Goal: Task Accomplishment & Management: Use online tool/utility

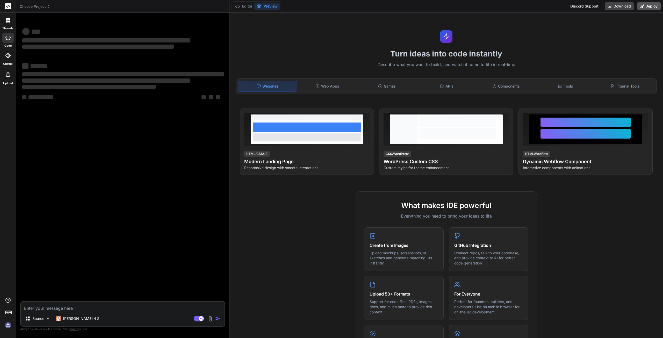
type textarea "x"
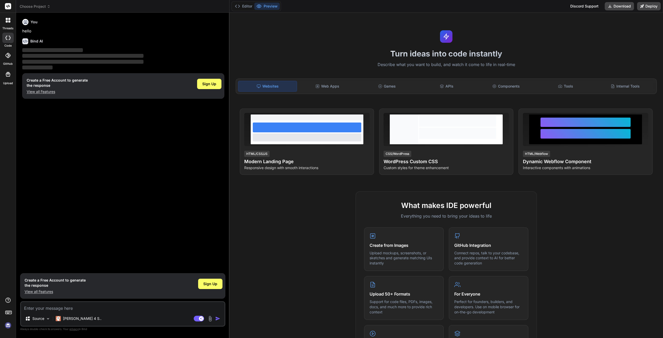
click at [9, 326] on img at bounding box center [8, 325] width 9 height 9
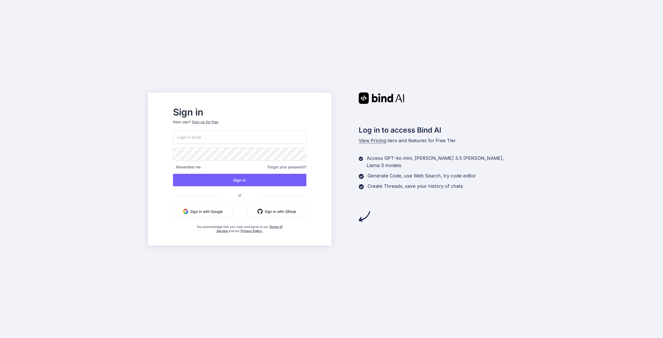
click at [203, 137] on input "email" at bounding box center [239, 137] width 133 height 13
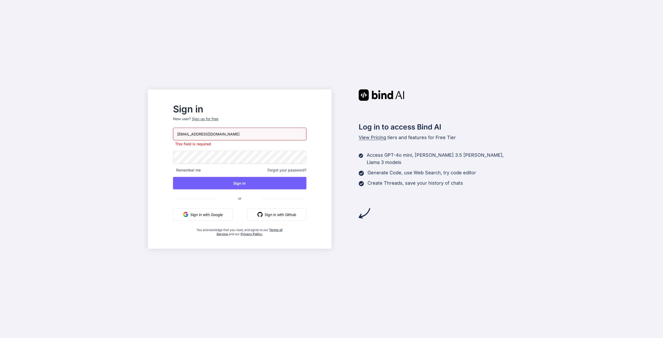
type input "[EMAIL_ADDRESS][DOMAIN_NAME]"
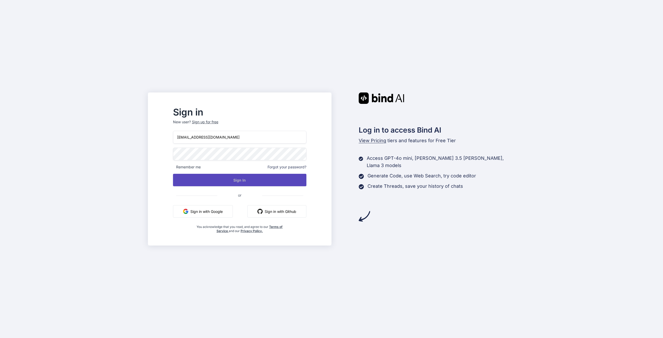
click at [214, 179] on button "Sign In" at bounding box center [239, 180] width 133 height 12
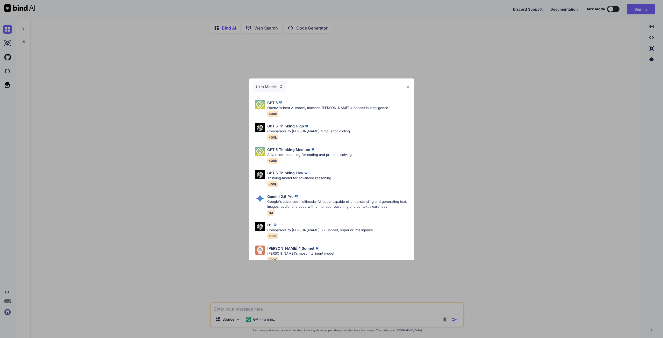
type textarea "x"
click at [9, 312] on div "Ultra Models GPT 5 OpenAI's best AI model, matches [PERSON_NAME] 4 Sonnet in In…" at bounding box center [331, 169] width 663 height 338
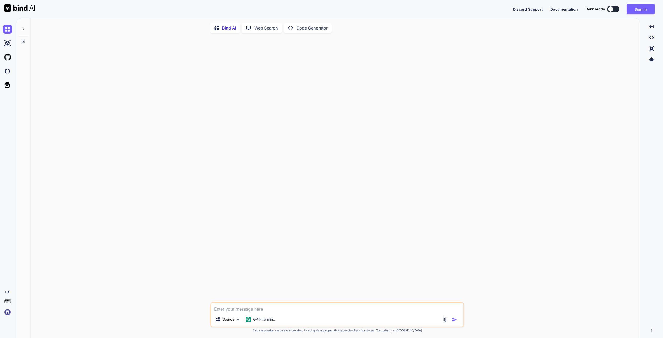
click at [8, 312] on img at bounding box center [7, 312] width 9 height 9
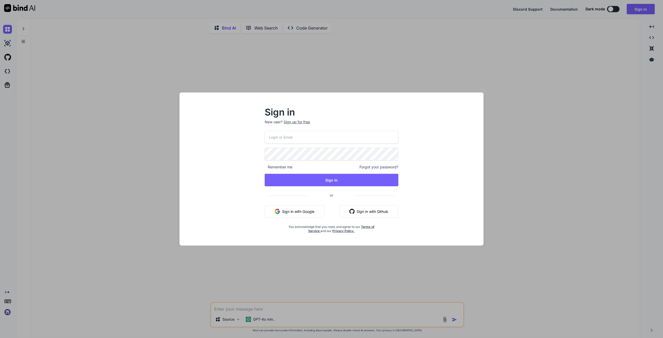
type input "[EMAIL_ADDRESS][DOMAIN_NAME]"
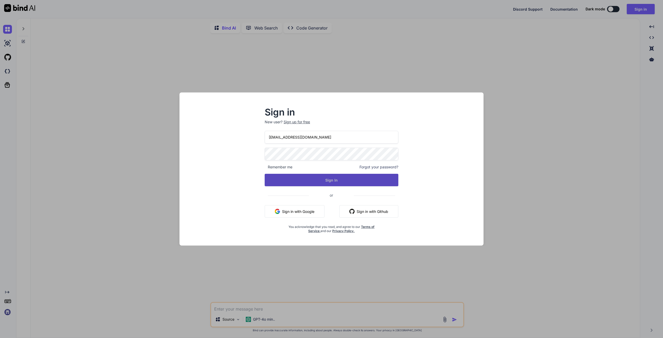
click at [304, 176] on button "Sign In" at bounding box center [332, 180] width 134 height 12
click at [336, 179] on button "Sign In" at bounding box center [332, 180] width 134 height 12
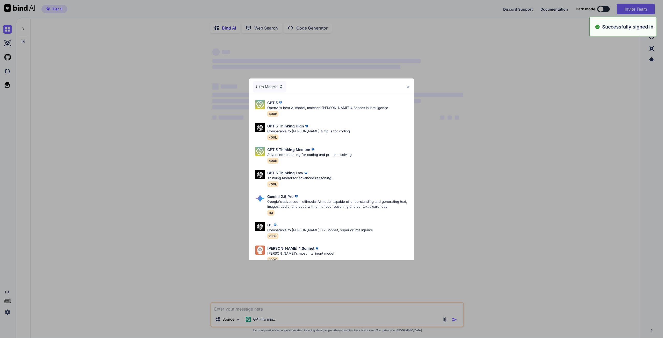
type textarea "x"
click at [408, 85] on img at bounding box center [408, 86] width 4 height 4
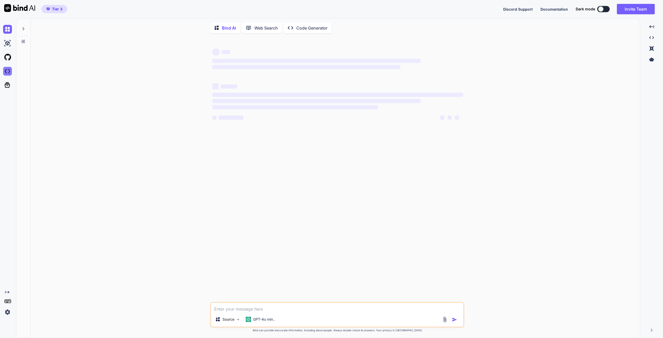
click at [8, 71] on img at bounding box center [7, 71] width 9 height 9
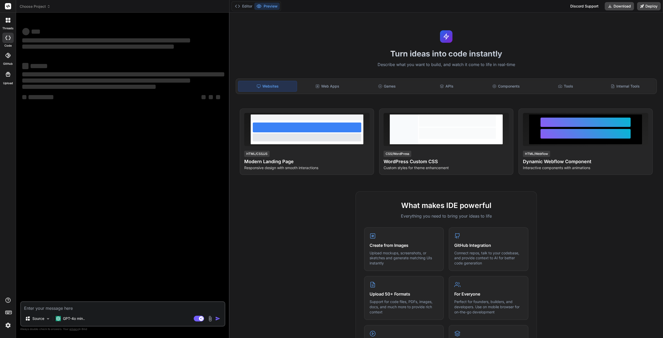
click at [66, 307] on textarea at bounding box center [123, 306] width 204 height 9
click at [74, 318] on p "GPT-4o min.." at bounding box center [74, 318] width 22 height 5
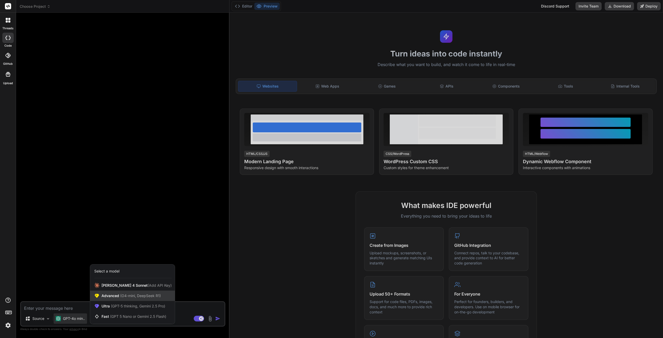
click at [141, 297] on span "(O4-mini, DeepSeek R1)" at bounding box center [140, 296] width 42 height 4
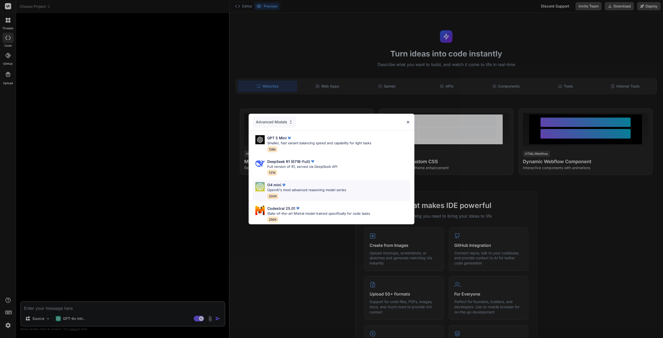
click at [301, 184] on div "O4 mini" at bounding box center [306, 184] width 79 height 5
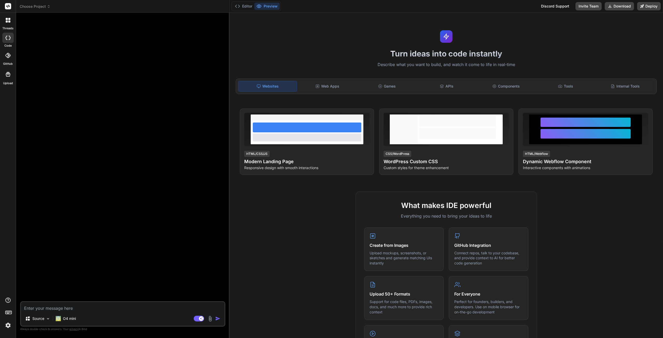
click at [61, 310] on textarea at bounding box center [123, 306] width 204 height 9
click at [45, 318] on div "Source" at bounding box center [37, 319] width 29 height 10
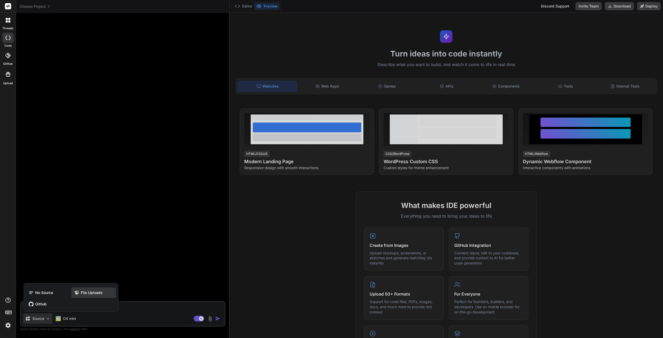
click at [93, 294] on span "File Uploads" at bounding box center [92, 292] width 22 height 5
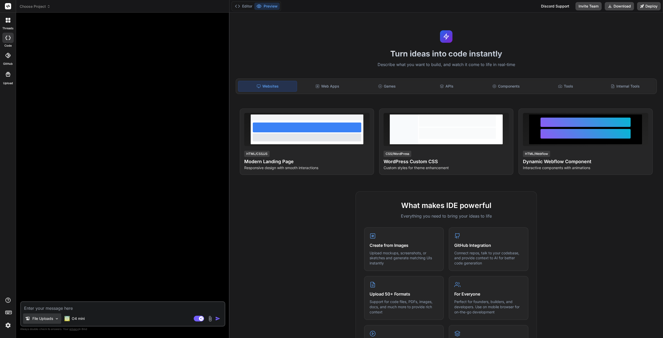
click at [45, 320] on p "File Uploads" at bounding box center [42, 318] width 21 height 5
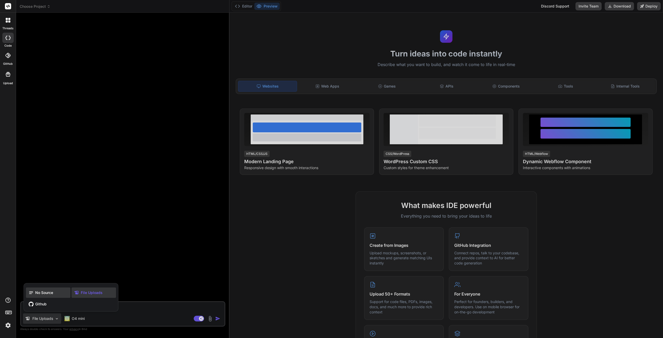
click at [48, 294] on span "No Source" at bounding box center [44, 292] width 18 height 5
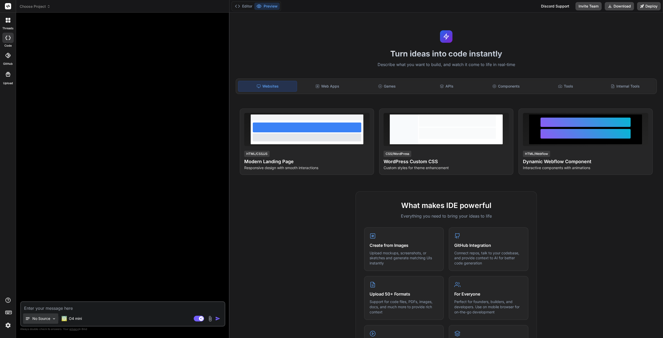
click at [45, 322] on div "No Source" at bounding box center [40, 319] width 35 height 10
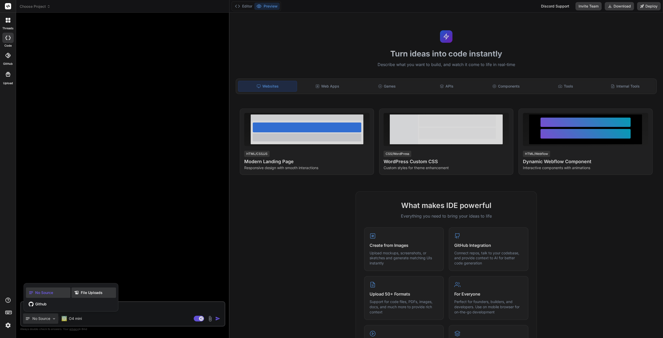
click at [80, 294] on icon at bounding box center [77, 292] width 7 height 5
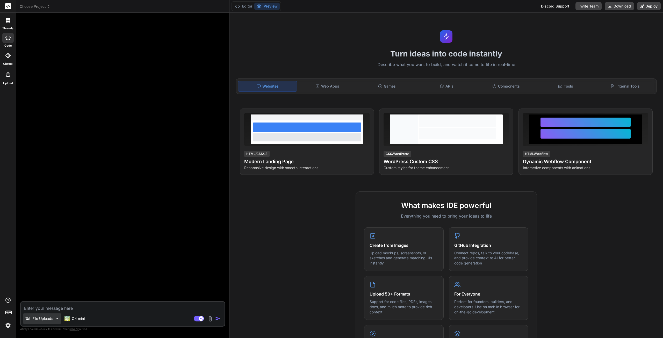
click at [48, 321] on p "File Uploads" at bounding box center [42, 318] width 21 height 5
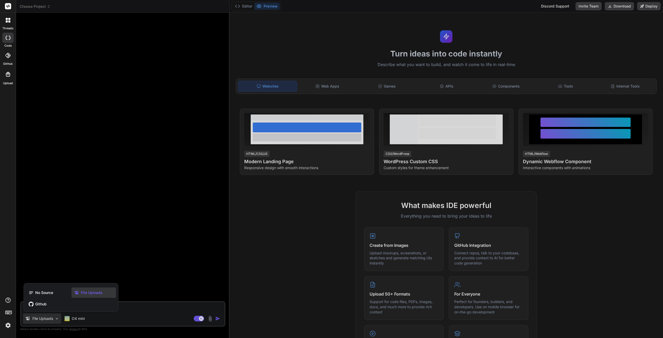
click at [85, 294] on span "File Uploads" at bounding box center [92, 292] width 22 height 5
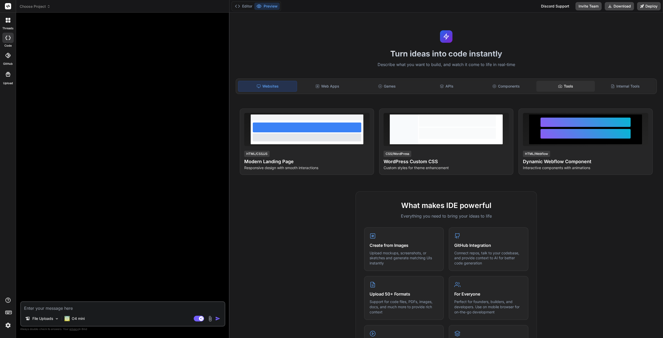
click at [571, 87] on div "Tools" at bounding box center [566, 86] width 59 height 11
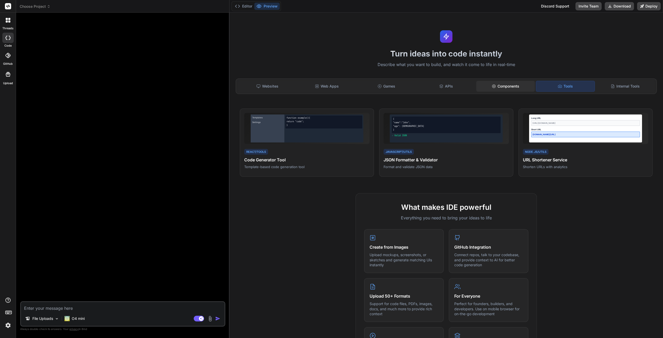
click at [520, 85] on div "Components" at bounding box center [506, 86] width 59 height 11
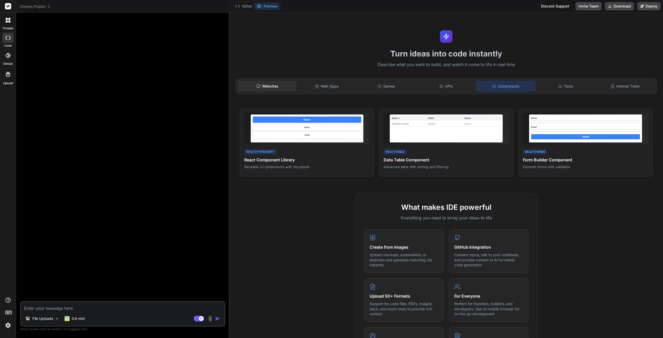
click at [269, 91] on div "Websites" at bounding box center [267, 86] width 59 height 11
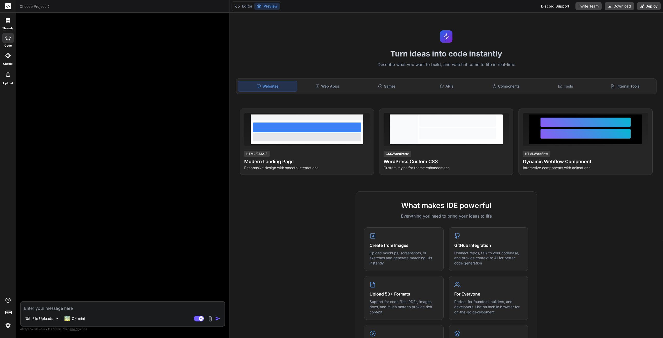
click at [210, 319] on img at bounding box center [210, 319] width 6 height 6
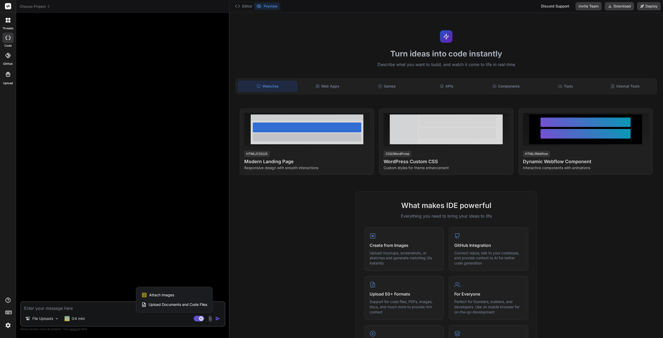
click at [169, 320] on div at bounding box center [331, 169] width 663 height 338
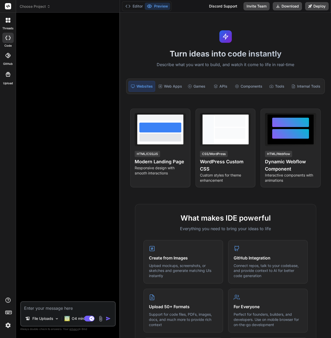
click at [44, 309] on textarea at bounding box center [68, 306] width 94 height 9
click at [46, 320] on p "File Uploads" at bounding box center [42, 318] width 21 height 5
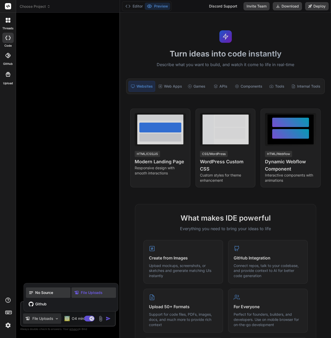
click at [41, 294] on span "No Source" at bounding box center [44, 292] width 18 height 5
type textarea "x"
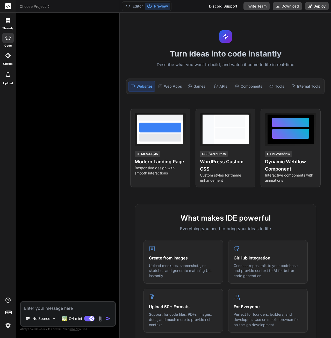
click at [41, 308] on textarea at bounding box center [68, 306] width 94 height 9
paste textarea "# Prompt pour le développement d'un logiciel de Système de Contrôle Interne (SC…"
type textarea "# Prompt pour le développement d'un logiciel de Système de Contrôle Interne (SC…"
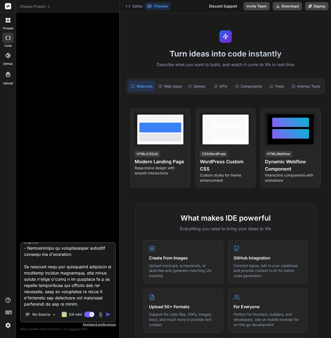
type textarea "x"
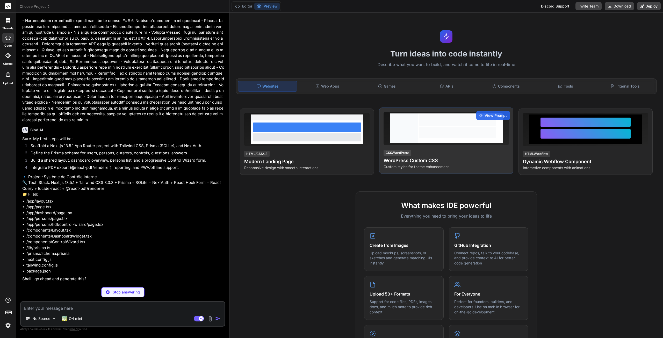
scroll to position [319, 0]
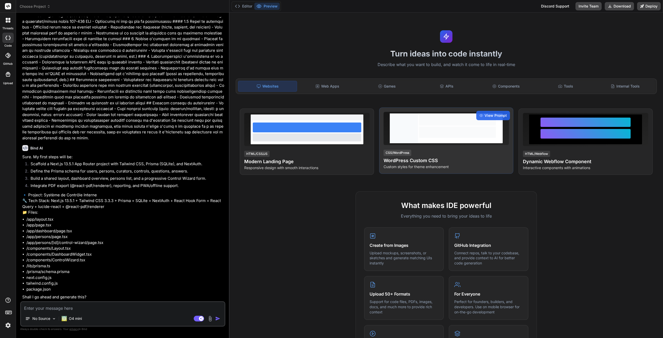
type textarea "x"
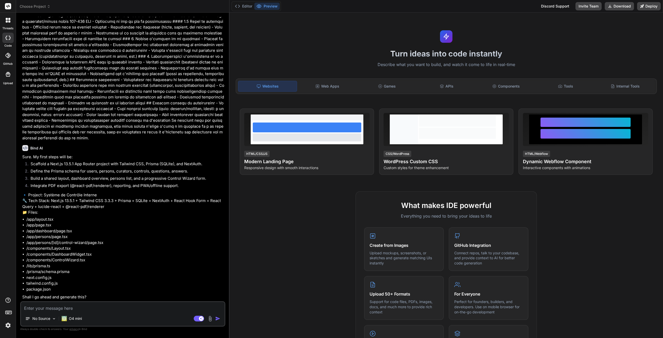
click at [64, 309] on textarea at bounding box center [123, 306] width 204 height 9
type textarea "y"
type textarea "x"
type textarea "ye"
type textarea "x"
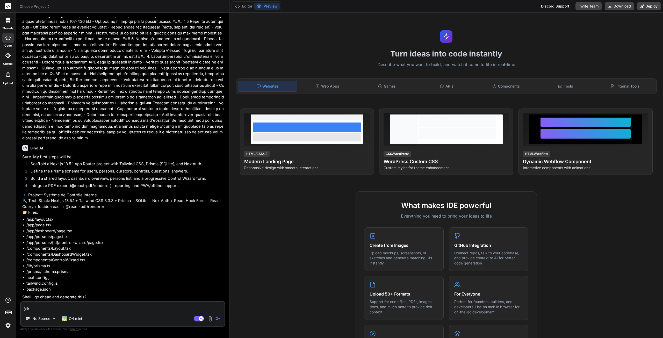
type textarea "yes"
type textarea "x"
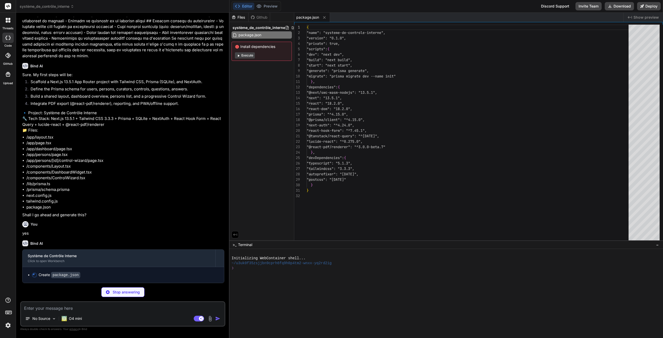
scroll to position [409, 0]
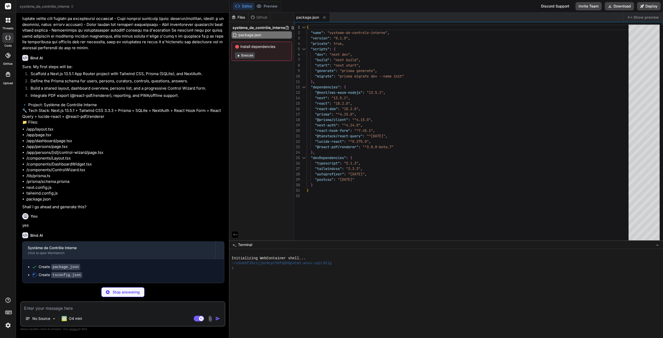
type textarea "x"
type textarea ""module": "esnext", "moduleResolution": "node", "resolveJsonModule": true, "iso…"
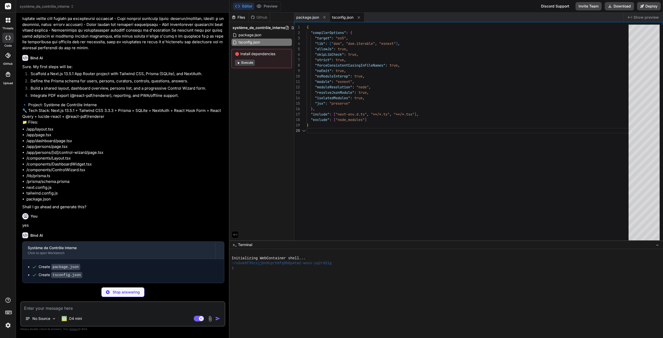
type textarea "x"
type textarea "/// <reference types="next" /> /// <reference types="next/types/global" /> /// …"
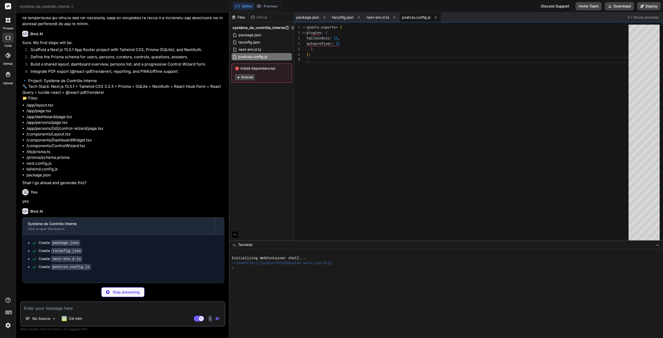
type textarea "x"
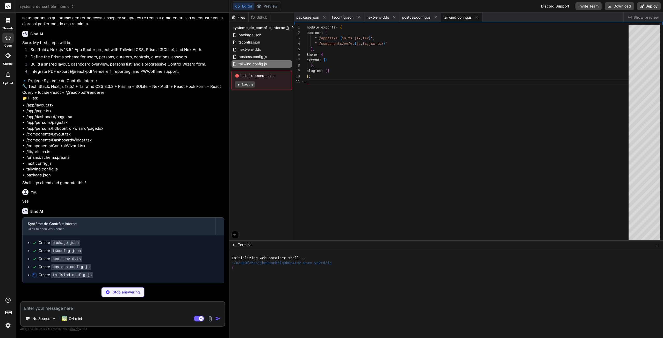
type textarea "x"
type textarea "@tailwind base; @tailwind components; @tailwind utilities;"
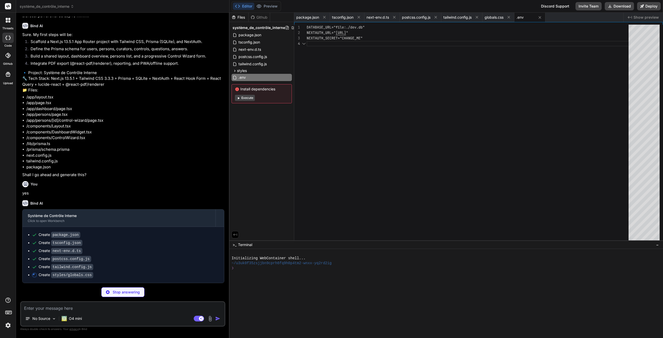
scroll to position [457, 0]
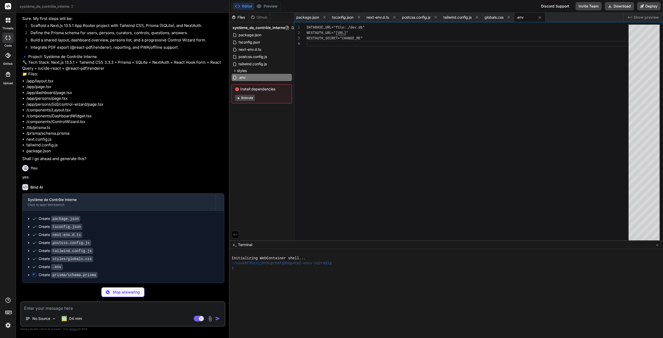
click at [249, 98] on button "Execute" at bounding box center [245, 98] width 20 height 6
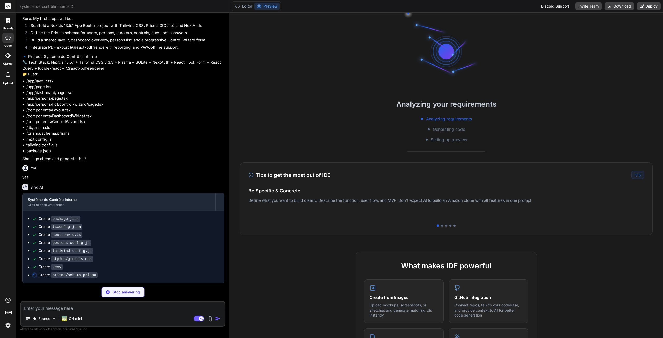
type textarea "x"
type textarea "}"
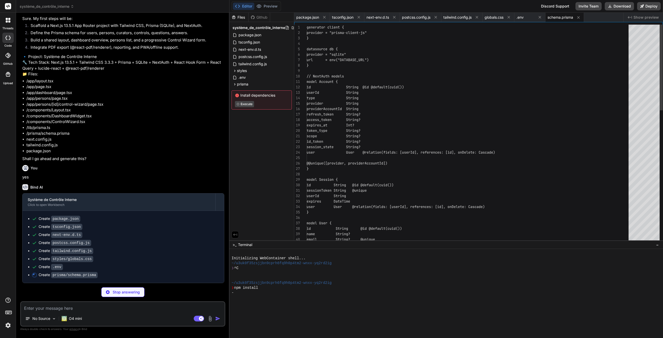
type textarea "x"
type textarea "import { PrismaClient } from "@prisma/client"; const prisma = new PrismaClient(…"
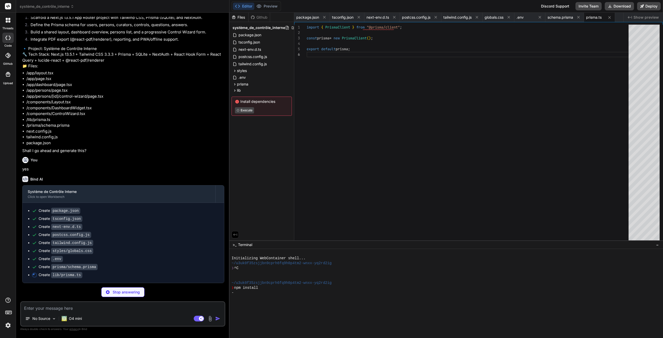
scroll to position [473, 0]
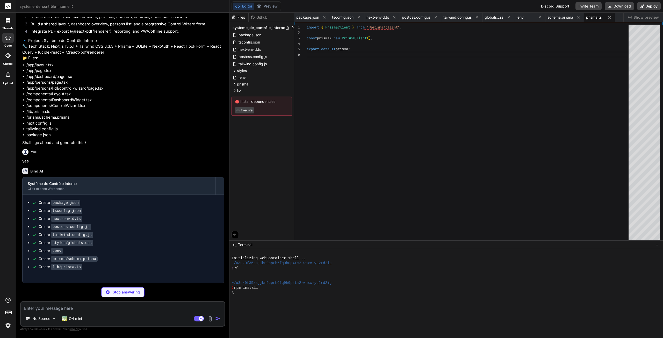
type textarea "x"
type textarea "/** @type {import('next').NextConfig} */ const nextConfig = { reactStrictMode: …"
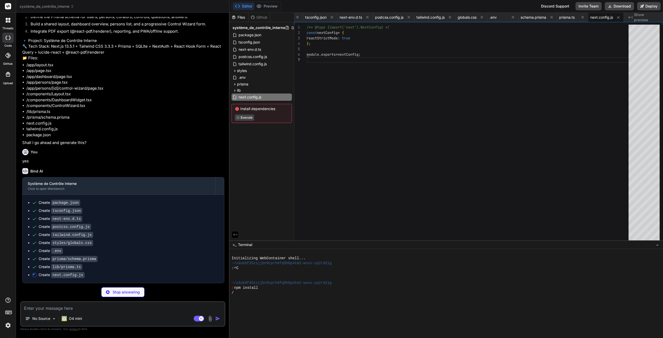
scroll to position [481, 0]
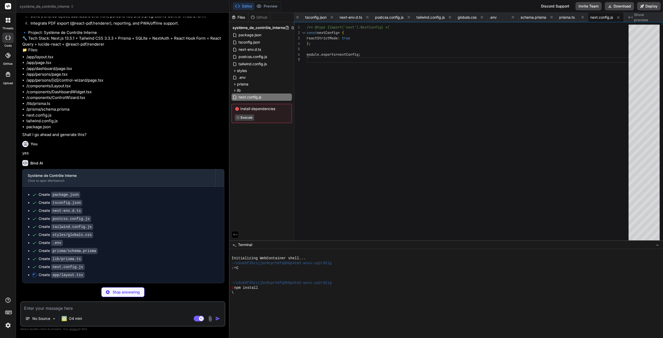
type textarea "x"
type textarea "<Link href="/persons" className="text-gray-700 hover:text-gray-900">Personnes</…"
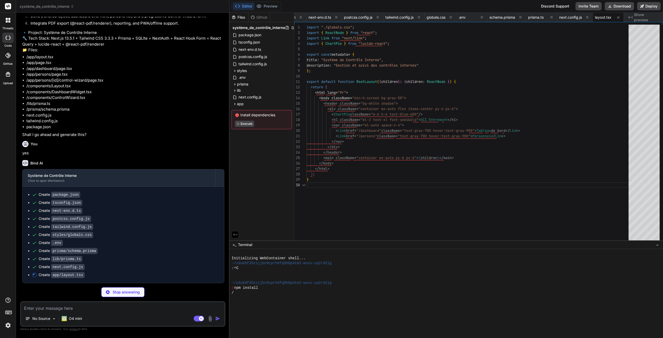
type textarea "x"
type textarea "import { redirect } from "next/navigation"; export default function Home() { re…"
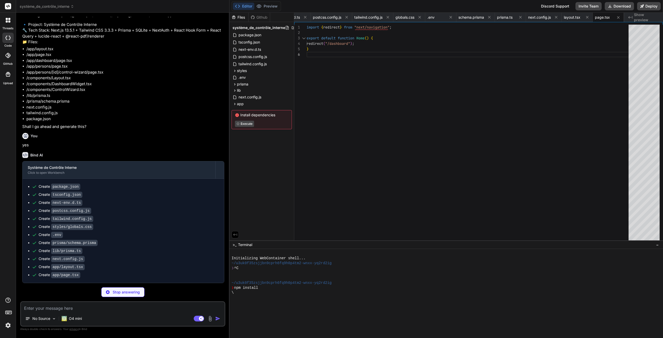
scroll to position [497, 0]
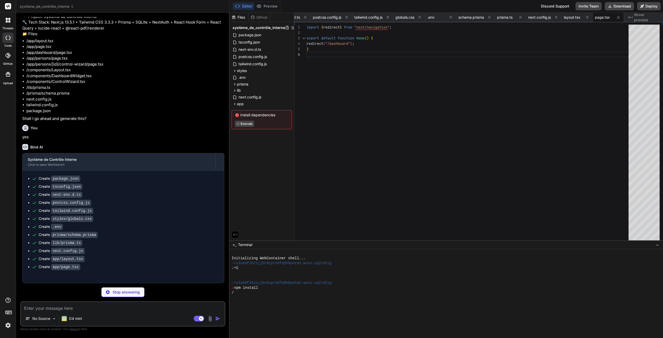
type textarea "x"
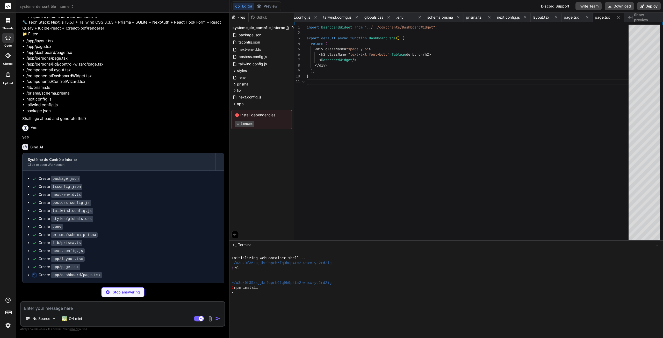
scroll to position [505, 0]
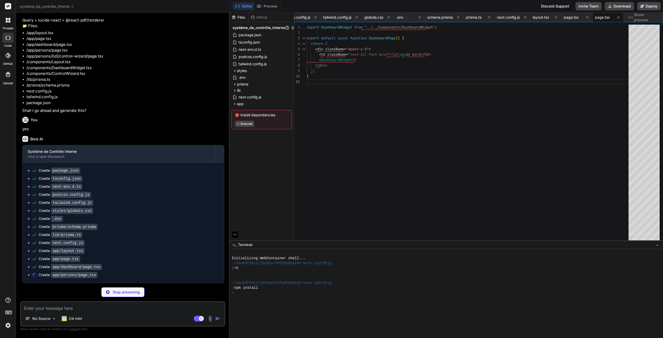
type textarea "x"
type textarea "</Link> </div> </li> ))} </ul> </div> ); }"
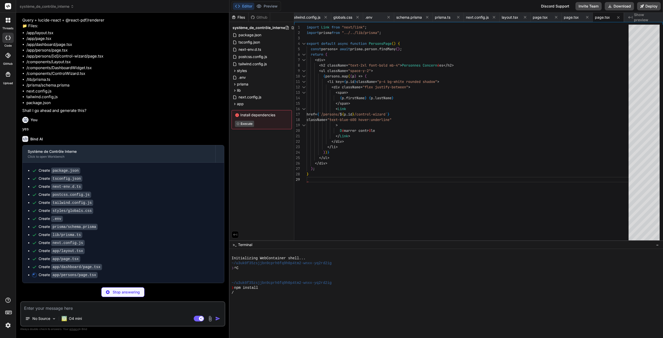
scroll to position [513, 0]
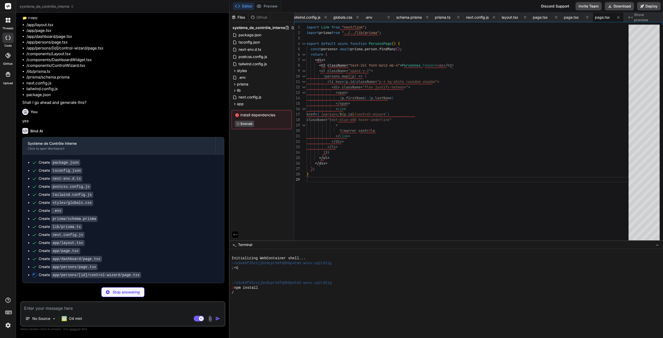
type textarea "x"
type textarea "<ControlWizard personId={id} /> </div> ); }"
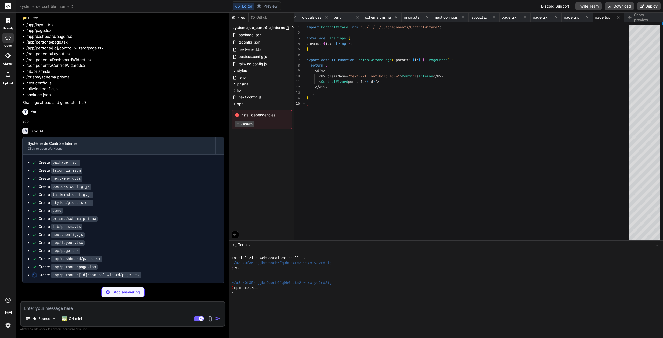
scroll to position [521, 0]
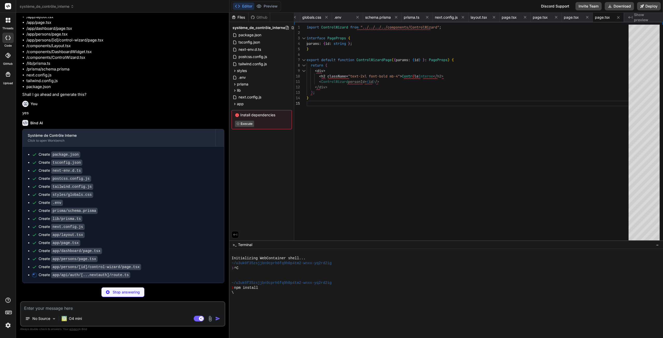
type textarea "x"
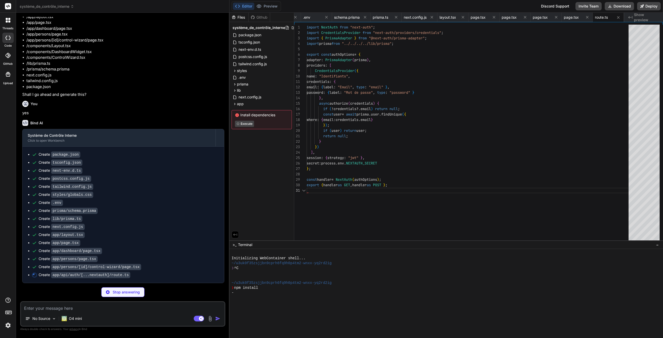
scroll to position [529, 0]
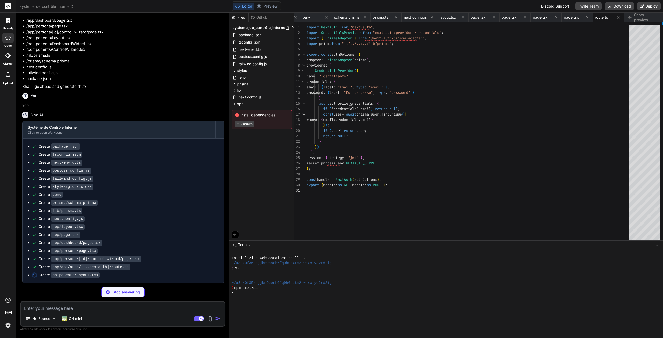
type textarea "x"
type textarea "); }"
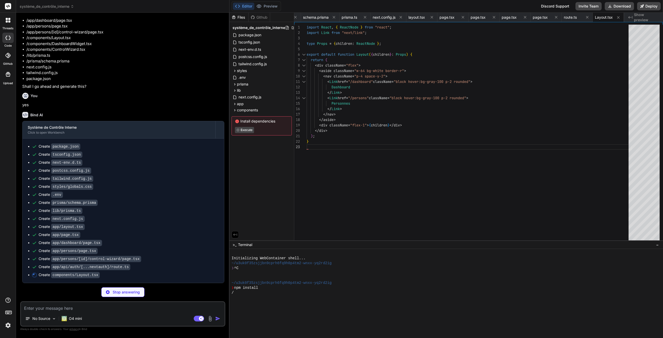
scroll to position [537, 0]
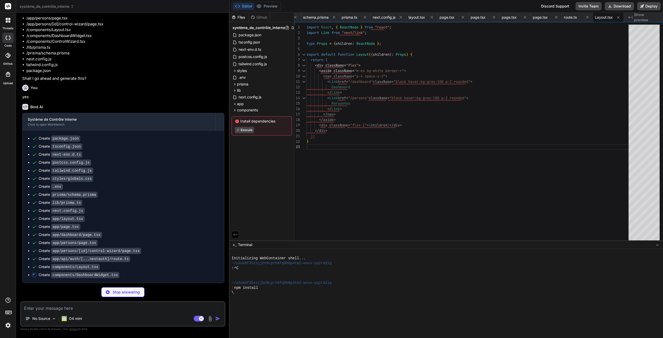
type textarea "x"
type textarea "<div className="ml-4"> <h3 className="text-lg font-medium">Total personnes</h3>…"
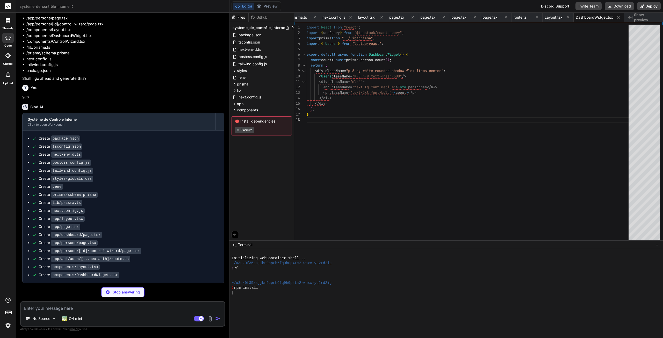
scroll to position [545, 0]
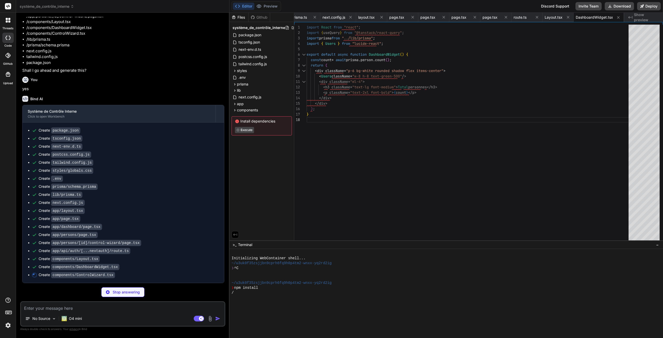
type textarea "x"
type textarea "); }"
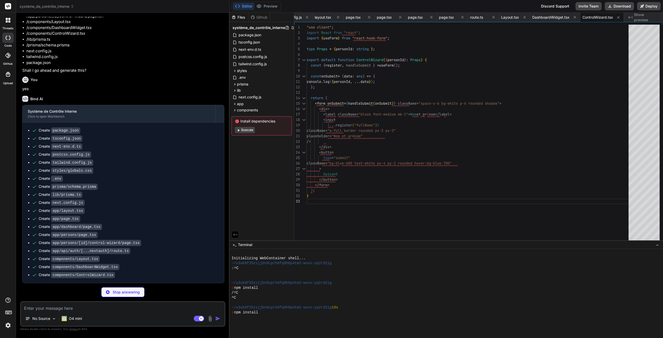
scroll to position [604, 0]
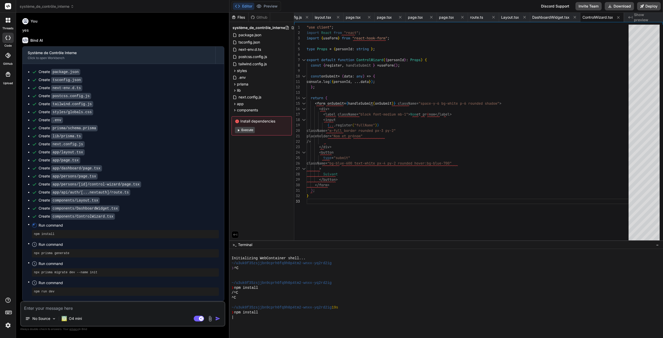
click at [241, 131] on button "Execute" at bounding box center [245, 130] width 20 height 6
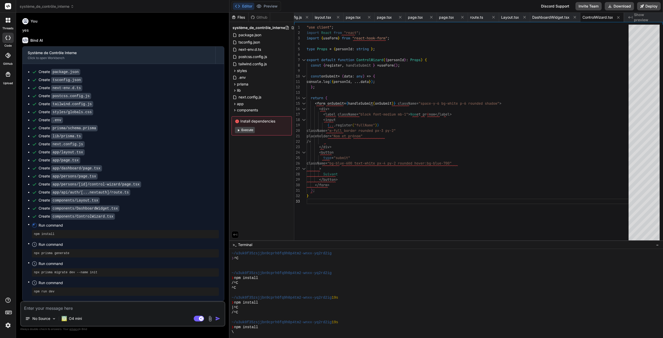
click at [242, 129] on button "Execute" at bounding box center [245, 130] width 20 height 6
click at [246, 131] on button "Execute" at bounding box center [245, 130] width 20 height 6
type textarea "x"
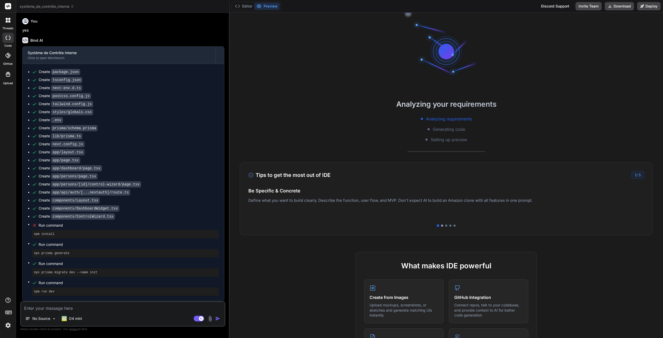
click at [441, 225] on div at bounding box center [442, 226] width 2 height 2
click at [437, 226] on div at bounding box center [438, 226] width 2 height 2
click at [248, 8] on button "Editor" at bounding box center [244, 6] width 22 height 7
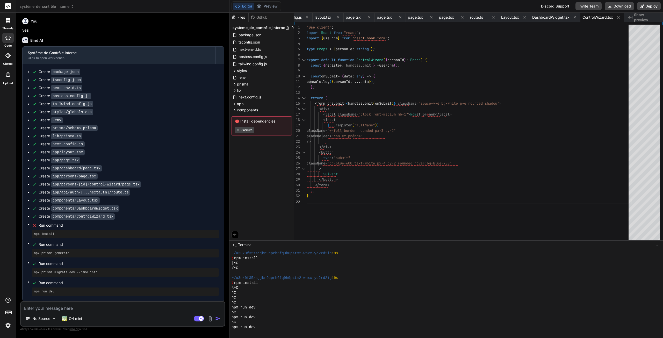
click at [641, 16] on span "Show preview" at bounding box center [646, 17] width 25 height 10
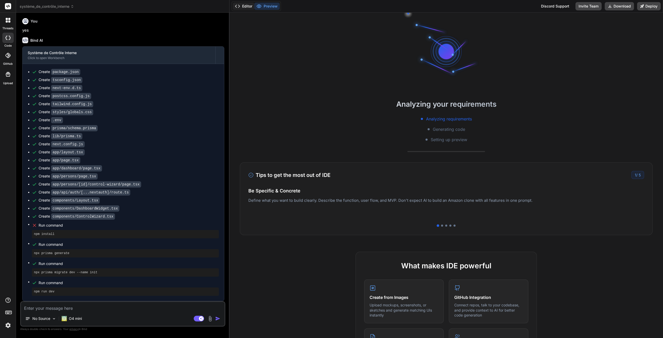
click at [246, 6] on button "Editor" at bounding box center [244, 6] width 22 height 7
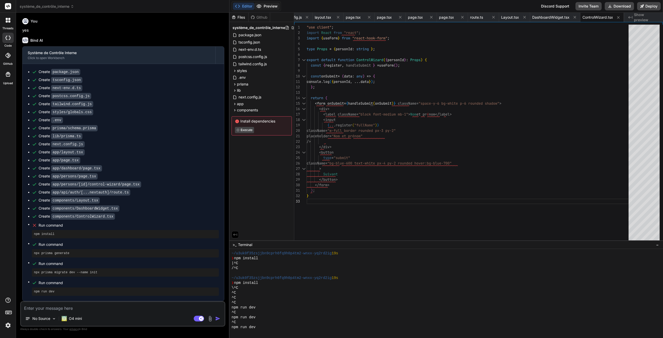
click at [264, 4] on button "Preview" at bounding box center [266, 6] width 25 height 7
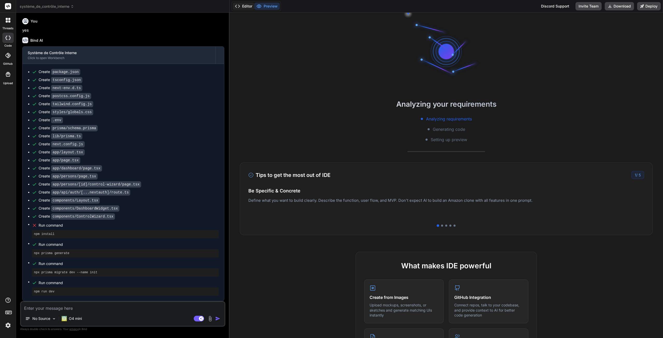
click at [246, 6] on button "Editor" at bounding box center [244, 6] width 22 height 7
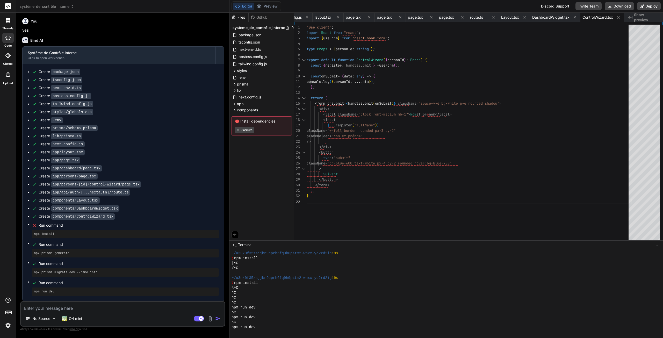
click at [98, 309] on textarea at bounding box center [123, 306] width 204 height 9
type textarea "L"
type textarea "x"
type textarea "Lo"
type textarea "x"
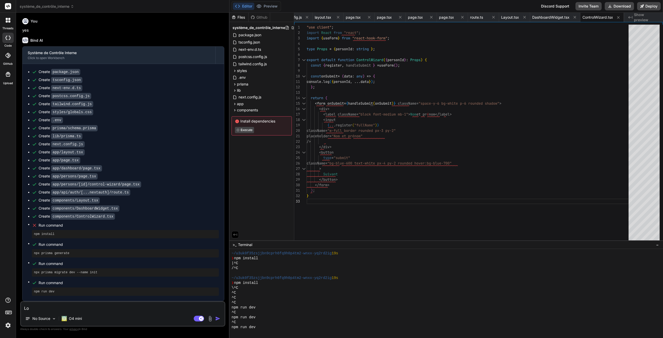
type textarea "Loo"
type textarea "x"
type textarea "Look"
type textarea "x"
type textarea "Looks"
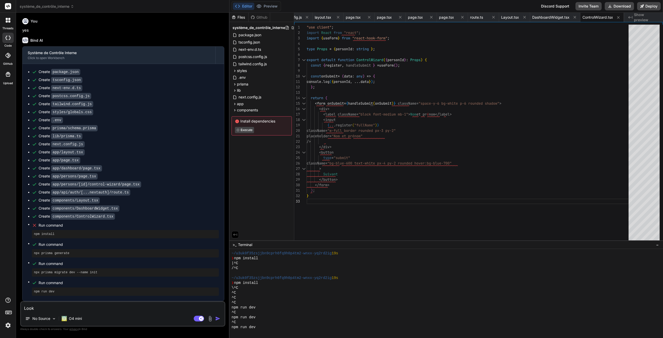
type textarea "x"
type textarea "Looks"
type textarea "x"
type textarea "Looks l"
type textarea "x"
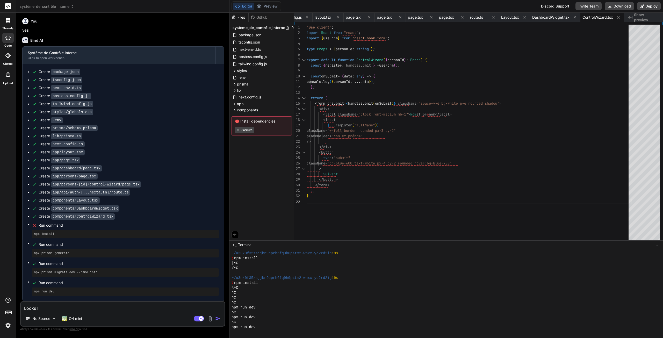
type textarea "Looks li"
type textarea "x"
type textarea "Looks lik"
type textarea "x"
type textarea "Looks like"
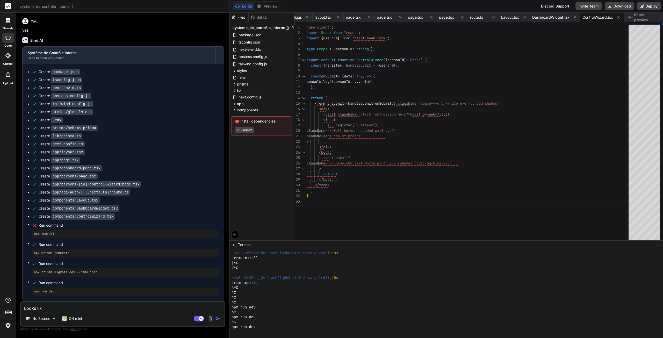
type textarea "x"
type textarea "Looks like"
type textarea "x"
type textarea "Looks like t"
type textarea "x"
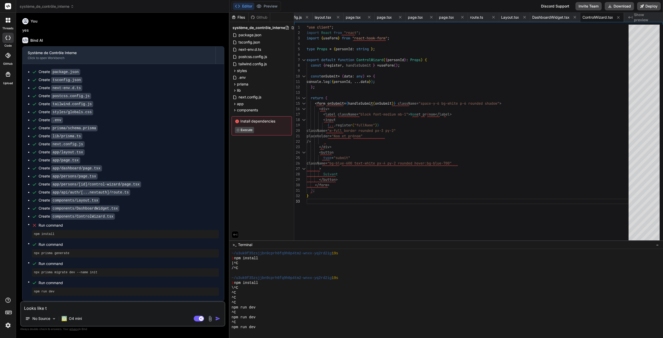
type textarea "Looks like th"
type textarea "x"
type textarea "Looks like the"
type textarea "x"
type textarea "Looks like ther"
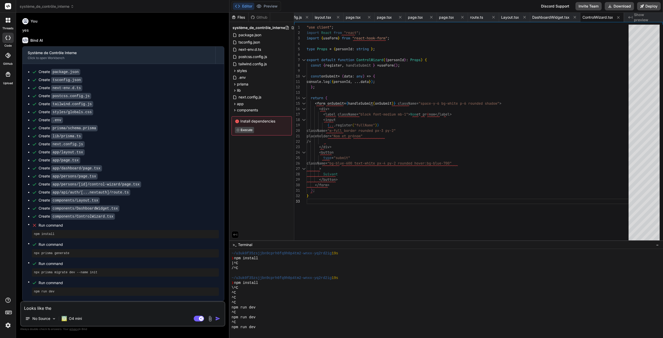
type textarea "x"
type textarea "Looks like there"
type textarea "x"
type textarea "Looks like there'"
type textarea "x"
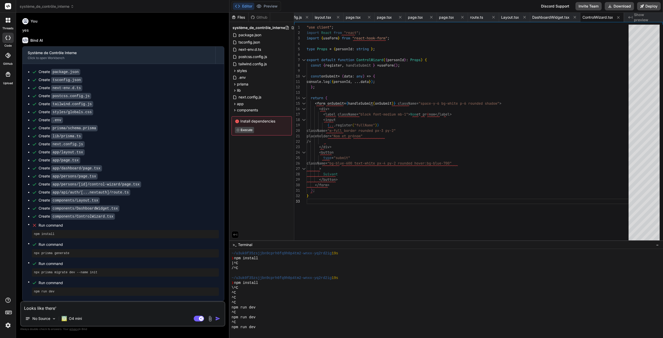
type textarea "Looks like there's"
type textarea "x"
type textarea "Looks like there's"
type textarea "x"
type textarea "Looks like there's a"
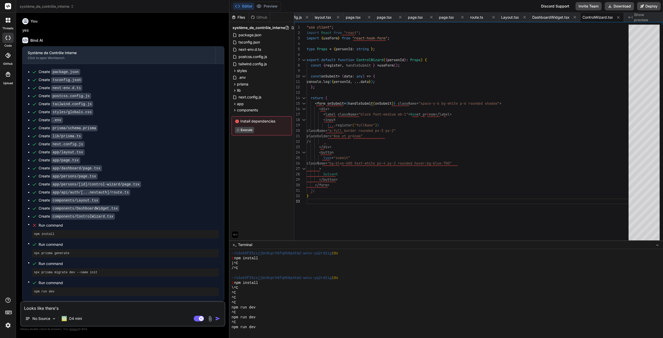
type textarea "x"
type textarea "Looks like there's a"
type textarea "x"
type textarea "Looks like there's a s"
type textarea "x"
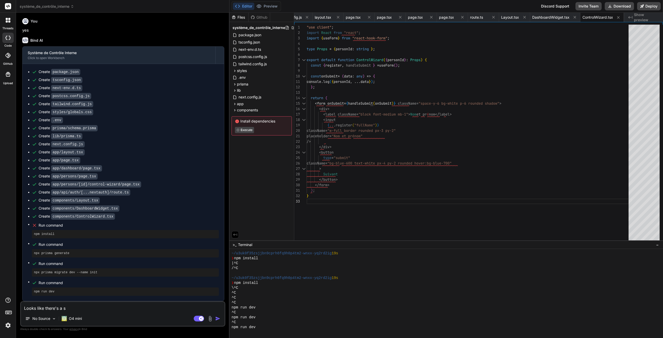
type textarea "Looks like there's a st"
type textarea "x"
type textarea "Looks like there's a sta"
type textarea "x"
type textarea "Looks like there's a stal"
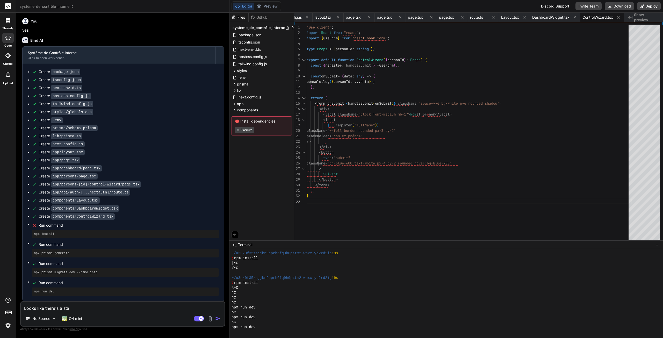
type textarea "x"
type textarea "Looks like there's a stall"
type textarea "x"
type textarea "Looks like there's a stall."
type textarea "x"
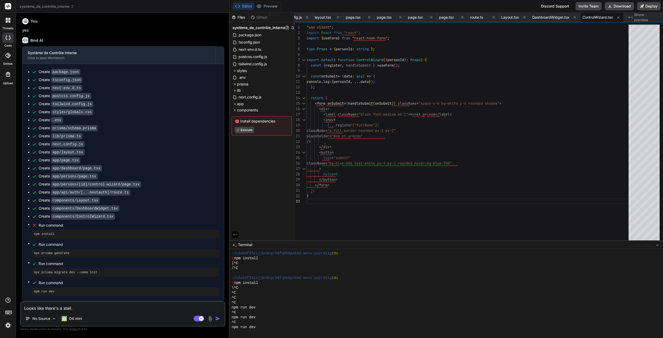
type textarea "Looks like there's a stall."
type textarea "x"
type textarea "Looks like there's a stall. C"
type textarea "x"
type textarea "Looks like there's a stall. Ca"
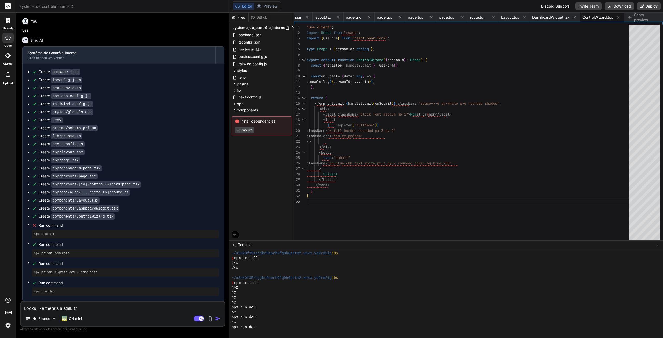
type textarea "x"
type textarea "Looks like there's a stall. Can"
type textarea "x"
type textarea "Looks like there's a stall. Can"
type textarea "x"
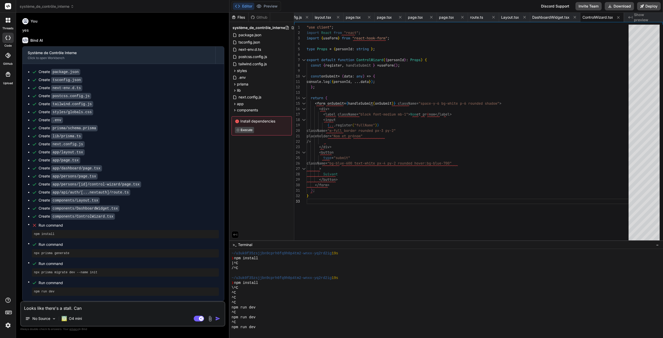
type textarea "Looks like there's a stall. Can y"
type textarea "x"
type textarea "Looks like there's a stall. Can yo"
type textarea "x"
type textarea "Looks like there's a stall. Can you"
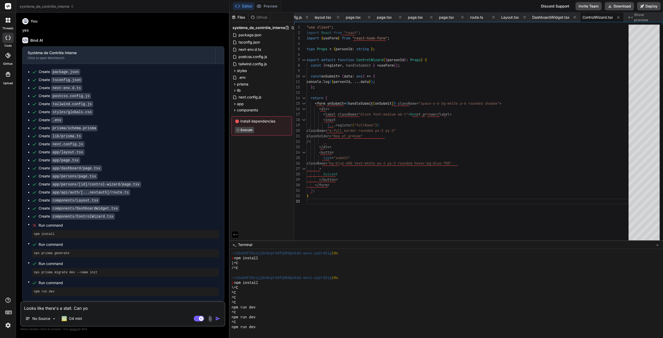
type textarea "x"
type textarea "Looks like there's a stall. Can you"
type textarea "x"
type textarea "Looks like there's a stall. Can you c"
type textarea "x"
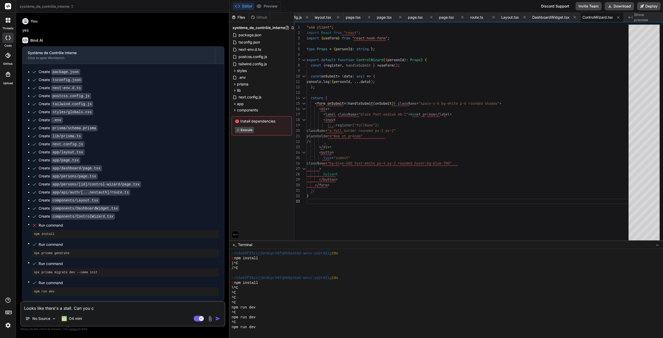
type textarea "Looks like there's a stall. Can you co"
type textarea "x"
type textarea "Looks like there's a stall. Can you con"
type textarea "x"
type textarea "Looks like there's a stall. Can you cont"
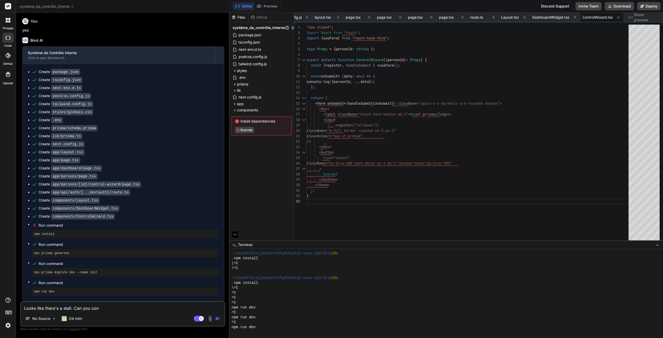
type textarea "x"
type textarea "Looks like there's a stall. Can you conti"
type textarea "x"
type textarea "Looks like there's a stall. Can you contin"
type textarea "x"
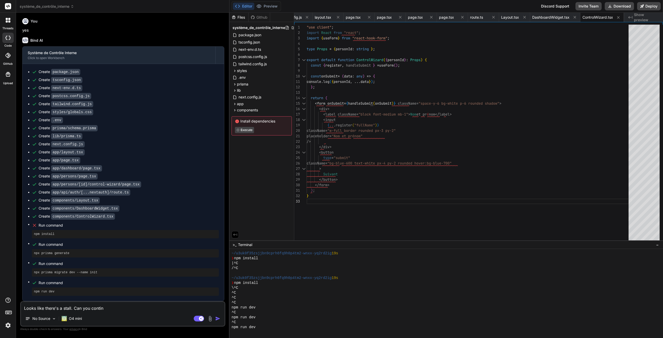
type textarea "Looks like there's a stall. Can you continu"
type textarea "x"
type textarea "Looks like there's a stall. Can you continue"
type textarea "x"
type textarea "Looks like there's a stall. Can you continue"
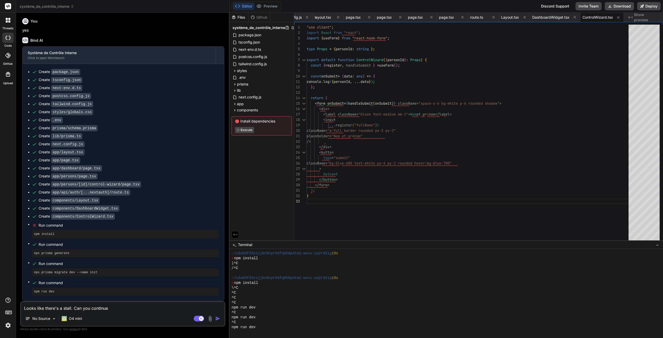
type textarea "x"
type textarea "Looks like there's a stall. Can you continue t"
type textarea "x"
type textarea "Looks like there's a stall. Can you continue to"
type textarea "x"
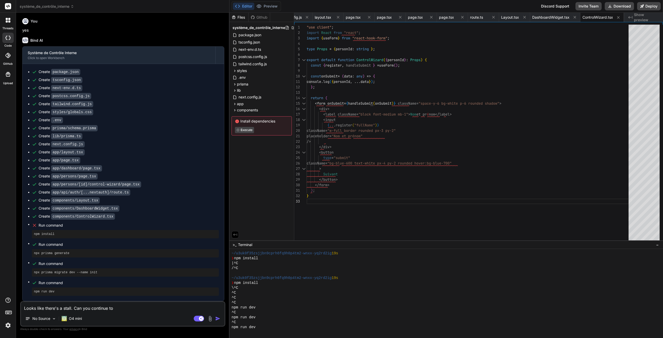
type textarea "Looks like there's a stall. Can you continue to"
type textarea "x"
type textarea "Looks like there's a stall. Can you continue to f"
type textarea "x"
type textarea "Looks like there's a stall. Can you continue to fi"
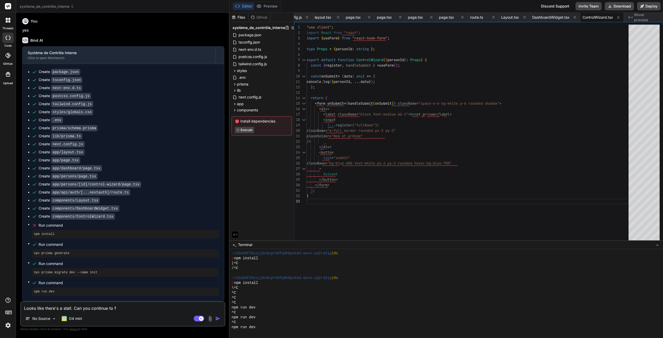
type textarea "x"
type textarea "Looks like there's a stall. Can you continue to fin"
type textarea "x"
type textarea "Looks like there's a stall. Can you continue to fini"
type textarea "x"
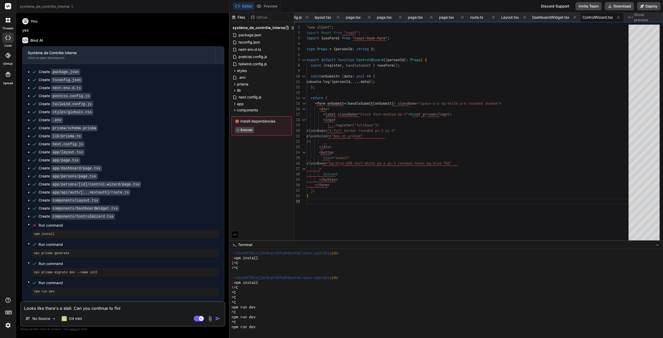
type textarea "Looks like there's a stall. Can you continue to finis"
type textarea "x"
type textarea "Looks like there's a stall. Can you continue to finish"
type textarea "x"
type textarea "Looks like there's a stall. Can you continue to finish"
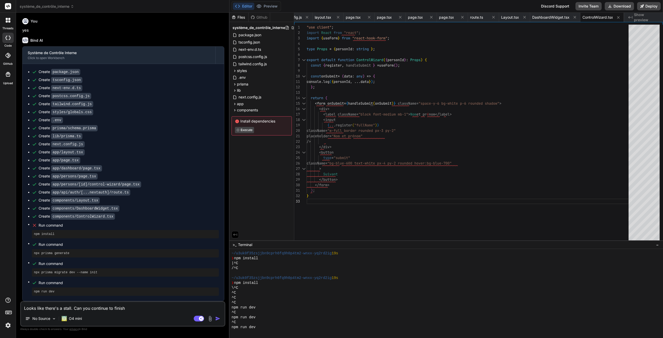
type textarea "x"
type textarea "Looks like there's a stall. Can you continue to finish t"
type textarea "x"
type textarea "Looks like there's a stall. Can you continue to finish th"
type textarea "x"
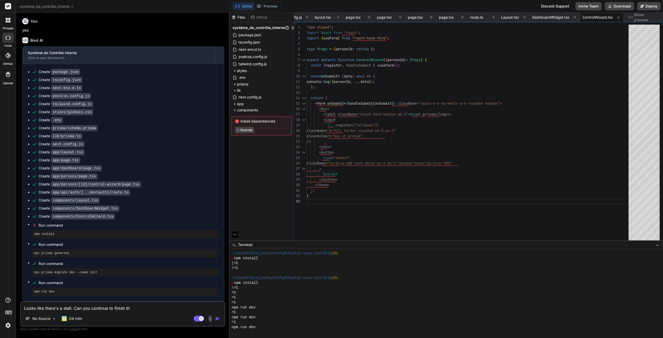
type textarea "Looks like there's a stall. Can you continue to finish the"
type textarea "x"
type textarea "Looks like there's a stall. Can you continue to finish the"
type textarea "x"
type textarea "Looks like there's a stall. Can you continue to finish the s"
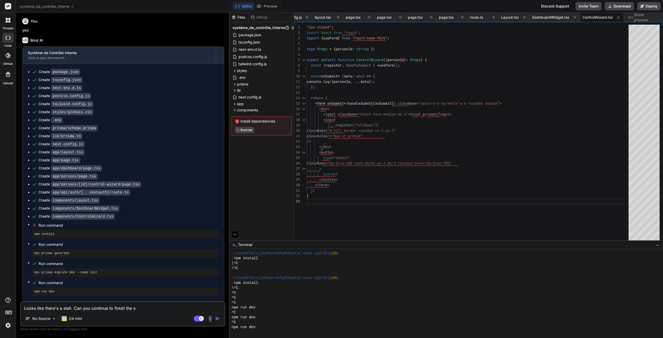
type textarea "x"
type textarea "Looks like there's a stall. Can you continue to finish the so"
type textarea "x"
type textarea "Looks like there's a stall. Can you continue to finish the sof"
type textarea "x"
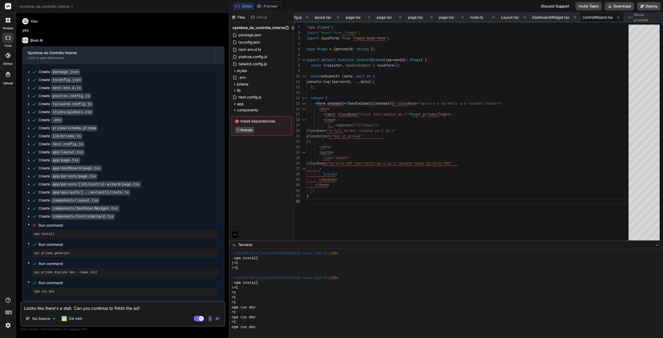
type textarea "Looks like there's a stall. Can you continue to finish the soft"
type textarea "x"
type textarea "Looks like there's a stall. Can you continue to finish the softw"
type textarea "x"
type textarea "Looks like there's a stall. Can you continue to finish the soft"
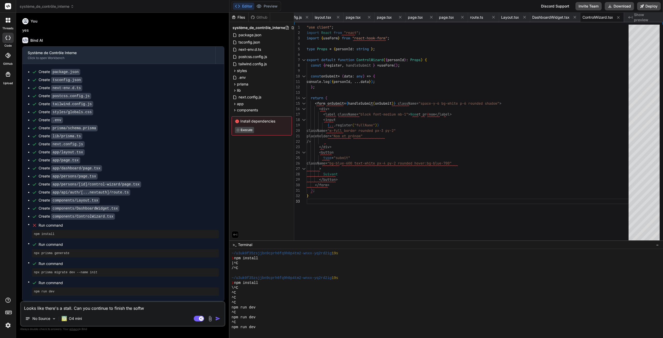
type textarea "x"
type textarea "Looks like there's a stall. Can you continue to finish the sof"
type textarea "x"
type textarea "Looks like there's a stall. Can you continue to finish the so"
type textarea "x"
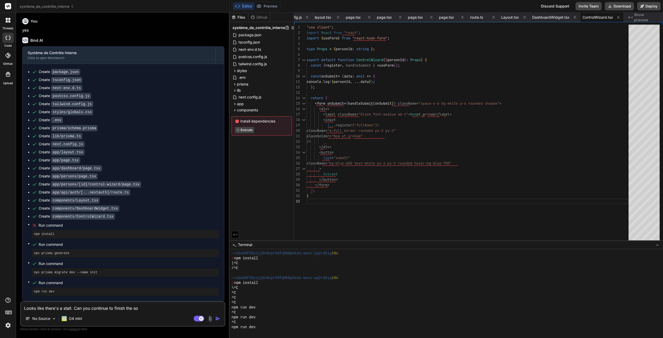
type textarea "Looks like there's a stall. Can you continue to finish the s"
type textarea "x"
type textarea "Looks like there's a stall. Can you continue to finish the"
type textarea "x"
type textarea "Looks like there's a stall. Can you continue to finish the a"
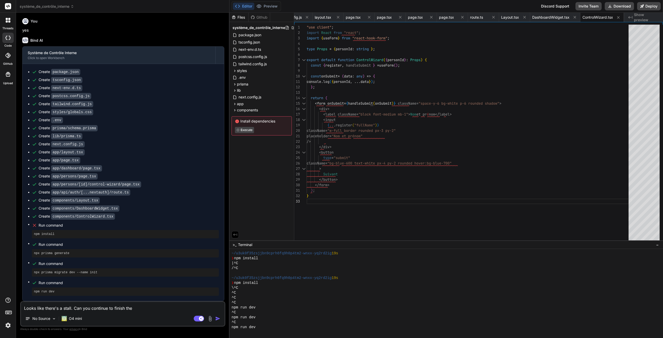
type textarea "x"
type textarea "Looks like there's a stall. Can you continue to finish the ap"
type textarea "x"
type textarea "Looks like there's a stall. Can you continue to finish the app"
type textarea "x"
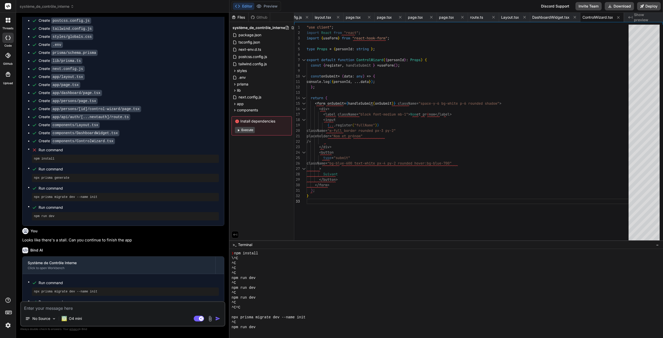
scroll to position [699, 0]
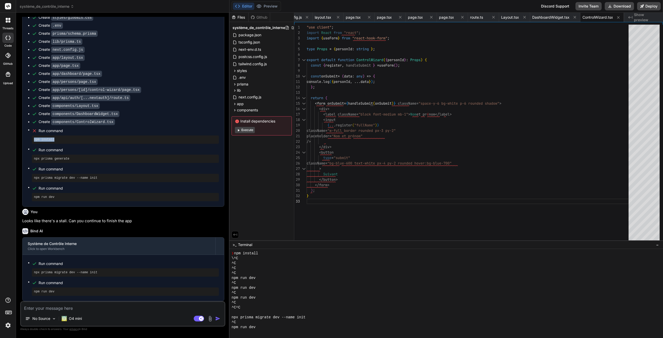
drag, startPoint x: 33, startPoint y: 139, endPoint x: 57, endPoint y: 140, distance: 24.1
click at [57, 140] on div "npm install" at bounding box center [125, 140] width 187 height 8
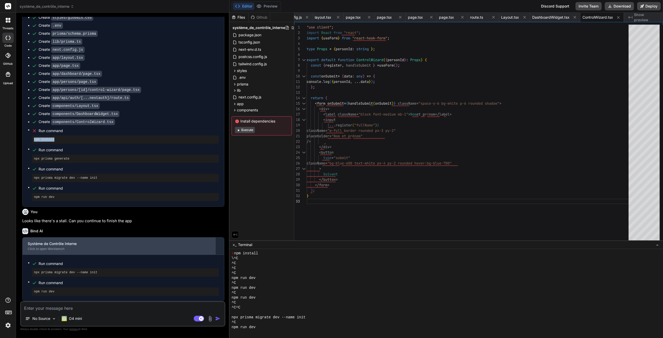
click at [64, 249] on div "Click to open Workbench" at bounding box center [119, 249] width 183 height 4
click at [58, 246] on div "Système de Contrôle Interne Click to open Workbench" at bounding box center [119, 246] width 193 height 17
click at [52, 245] on div "Système de Contrôle Interne" at bounding box center [119, 243] width 183 height 5
click at [144, 249] on div "Click to open Workbench" at bounding box center [119, 249] width 183 height 4
click at [210, 245] on div "Système de Contrôle Interne" at bounding box center [119, 243] width 183 height 5
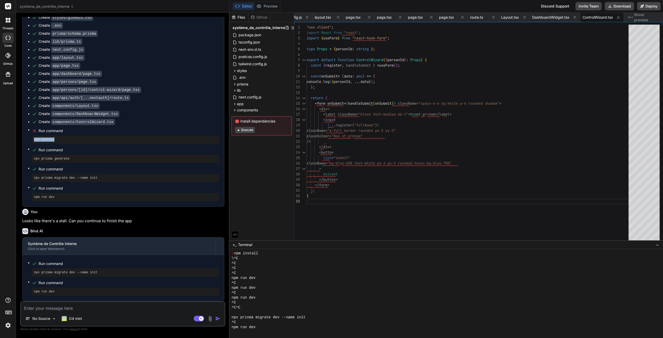
click at [245, 132] on button "Execute" at bounding box center [245, 130] width 20 height 6
type textarea "x"
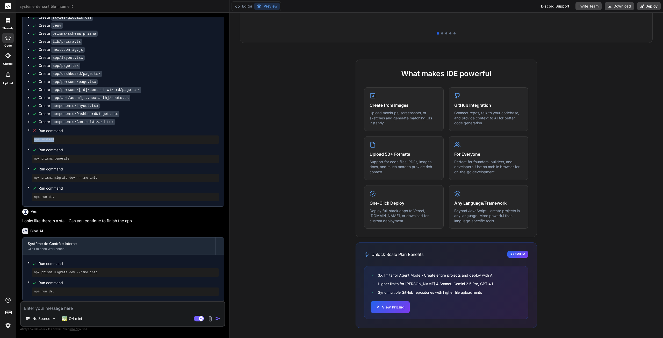
scroll to position [193, 0]
click at [390, 164] on p "Support for code files, PDFs, images, docs, and much more to provide rich conte…" at bounding box center [404, 166] width 69 height 15
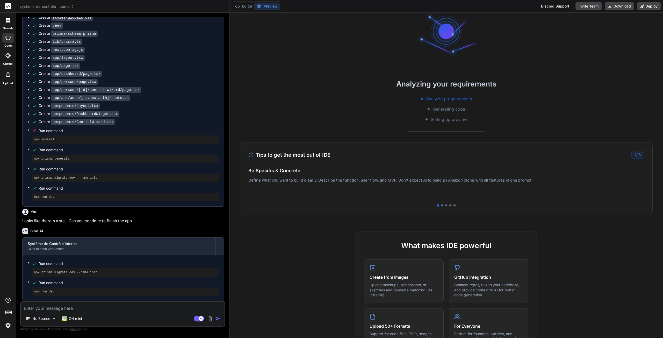
scroll to position [0, 0]
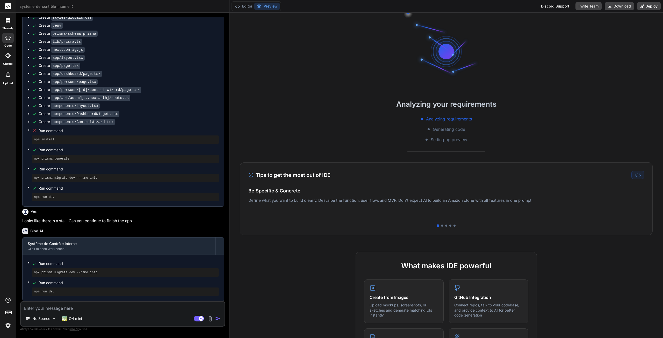
click at [445, 127] on span "Generating code" at bounding box center [449, 129] width 32 height 6
click at [245, 6] on button "Editor" at bounding box center [244, 6] width 22 height 7
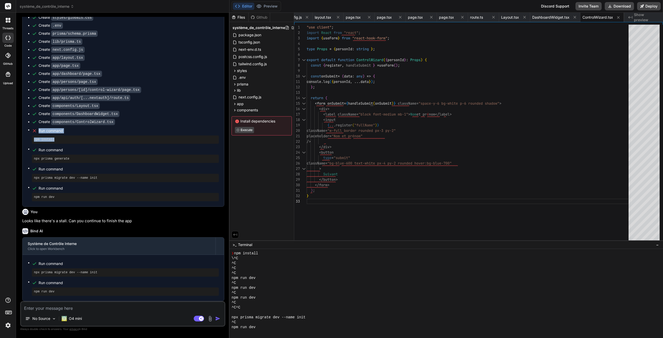
drag, startPoint x: 39, startPoint y: 130, endPoint x: 63, endPoint y: 138, distance: 25.7
click at [63, 138] on li "Run command npm install" at bounding box center [125, 135] width 187 height 17
copy li "Run command npm install"
click at [69, 310] on textarea at bounding box center [123, 306] width 204 height 9
paste textarea "Run command npm install"
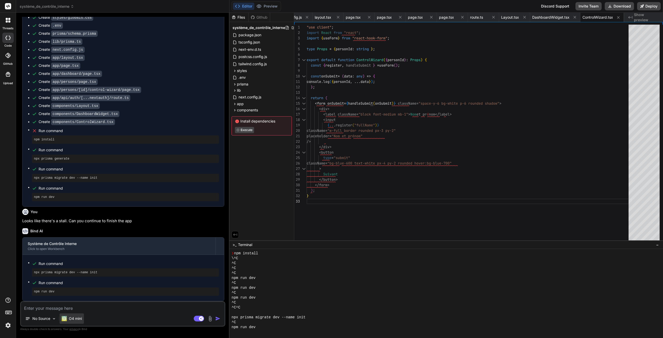
type textarea "Run command npm install"
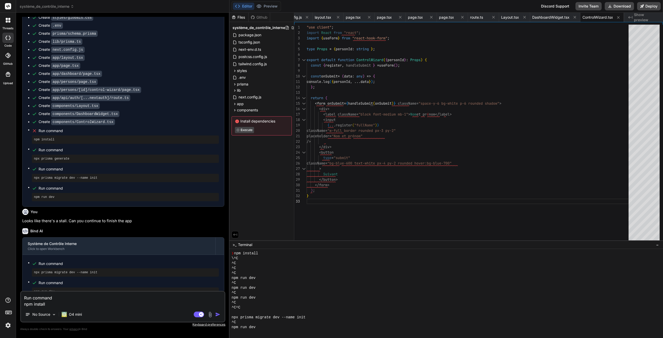
type textarea "x"
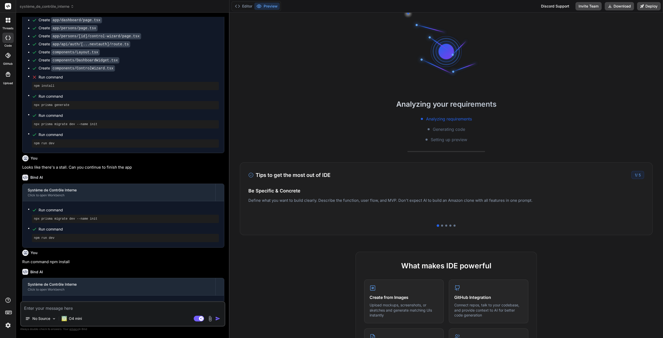
scroll to position [774, 0]
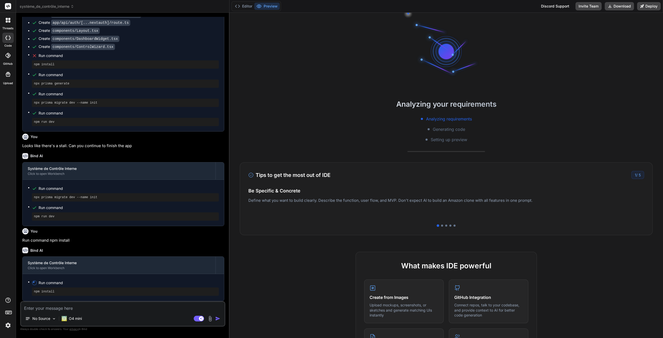
click at [7, 328] on img at bounding box center [8, 325] width 9 height 9
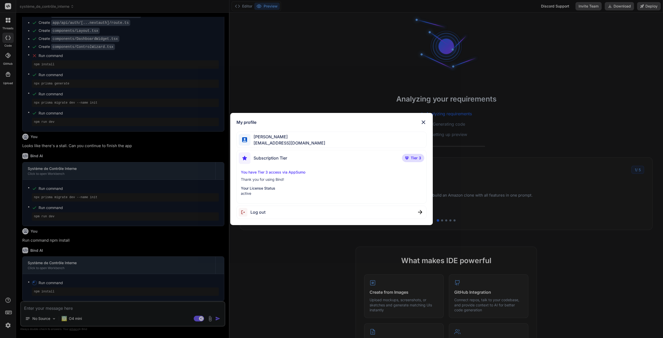
scroll to position [0, 0]
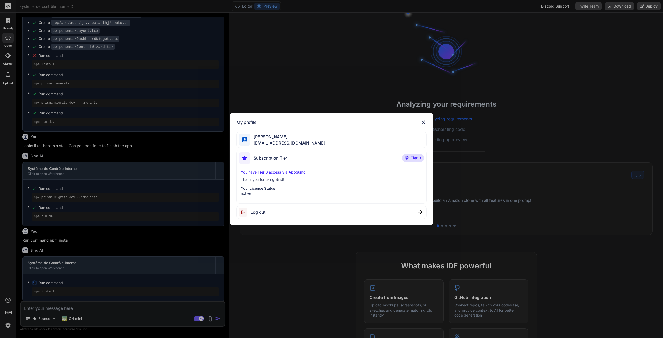
click at [288, 140] on span "sebastien.vega47@gmail.com" at bounding box center [288, 143] width 75 height 6
click at [422, 122] on img at bounding box center [424, 122] width 6 height 6
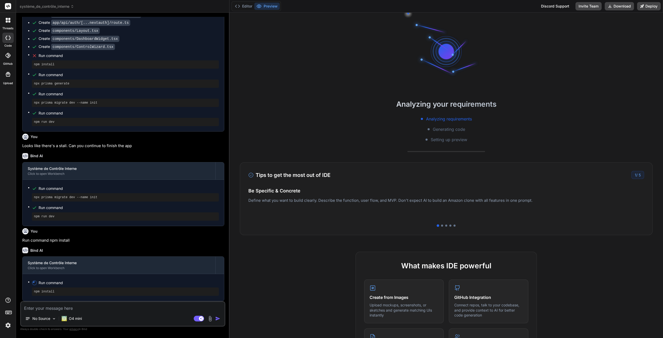
click at [10, 313] on icon at bounding box center [8, 312] width 7 height 7
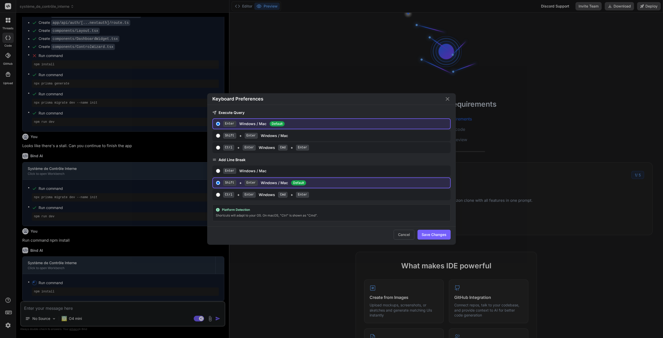
click at [10, 313] on div "Keyboard Preferences Execute Query Enter Windows / Mac Default Shift + Enter Wi…" at bounding box center [331, 169] width 663 height 338
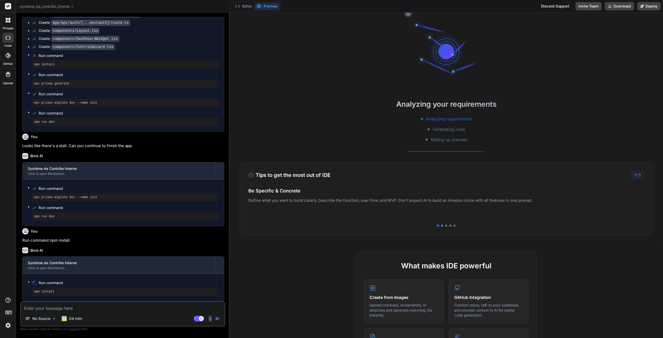
click at [44, 6] on span "système_de_contrôle_interne" at bounding box center [47, 6] width 54 height 5
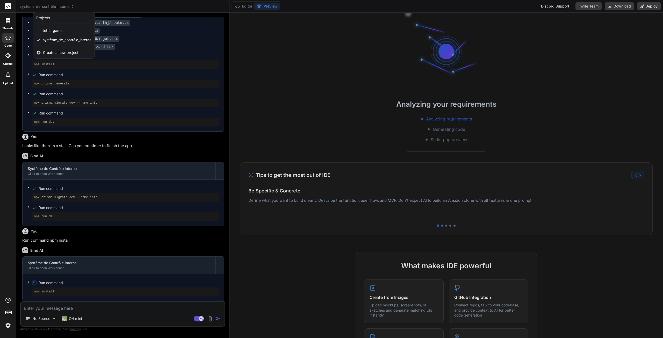
click at [54, 6] on div at bounding box center [331, 169] width 663 height 338
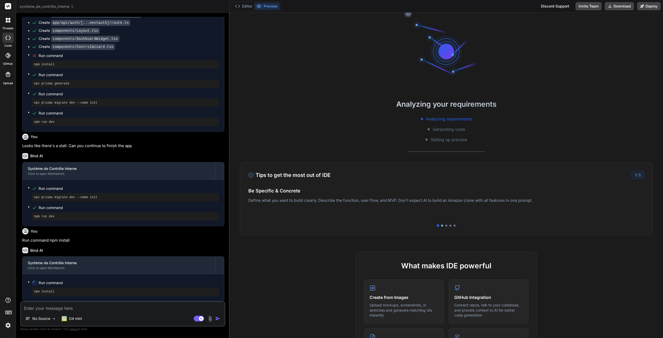
click at [441, 225] on div at bounding box center [442, 226] width 2 height 2
click at [445, 226] on div at bounding box center [446, 226] width 2 height 2
click at [441, 226] on div at bounding box center [442, 226] width 2 height 2
drag, startPoint x: 249, startPoint y: 200, endPoint x: 265, endPoint y: 201, distance: 16.1
click at [265, 201] on div "Easy Deployment Deploy your Next.js and React projects to Vercel. For Node.js b…" at bounding box center [446, 201] width 396 height 16
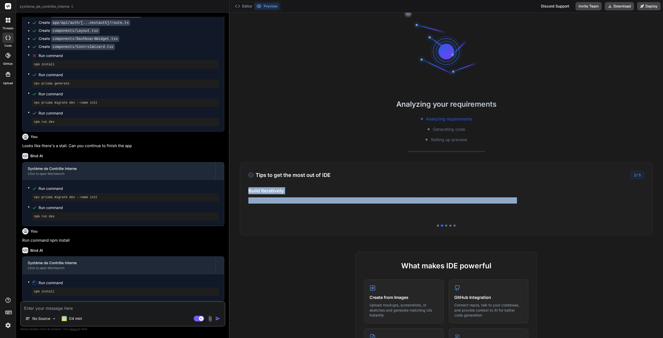
drag, startPoint x: 249, startPoint y: 191, endPoint x: 525, endPoint y: 204, distance: 277.1
click at [525, 204] on div "Be Specific & Concrete Define what you want to build clearly. Describe the func…" at bounding box center [446, 202] width 396 height 31
copy div "Build Iteratively Break down asks into smaller features. Start with basic layou…"
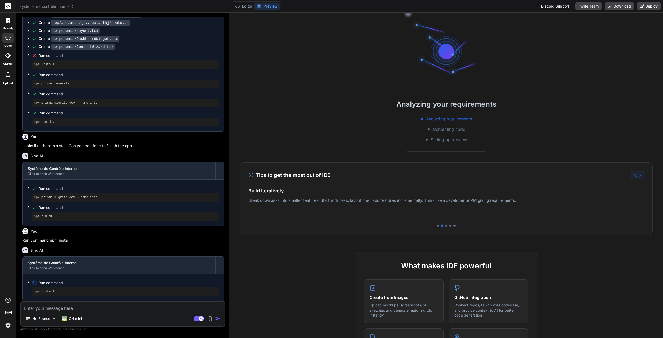
click at [62, 6] on span "système_de_contrôle_interne" at bounding box center [47, 6] width 54 height 5
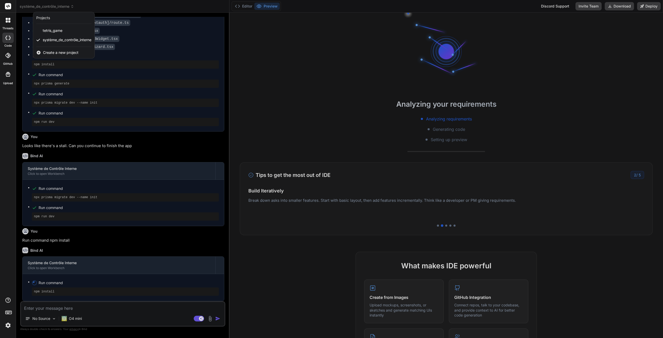
drag, startPoint x: 67, startPoint y: 38, endPoint x: 57, endPoint y: 39, distance: 9.9
click at [57, 39] on span "système_de_contrôle_interne" at bounding box center [67, 39] width 49 height 5
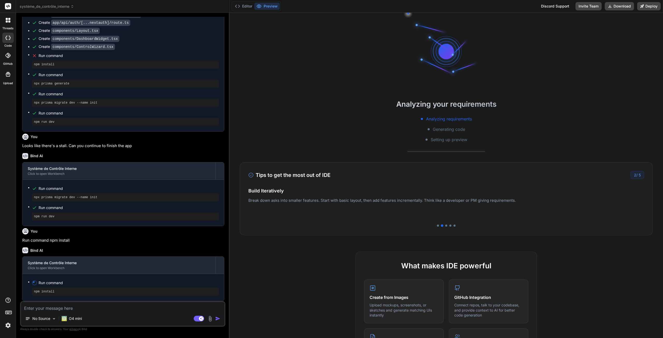
click at [9, 20] on icon at bounding box center [8, 20] width 5 height 5
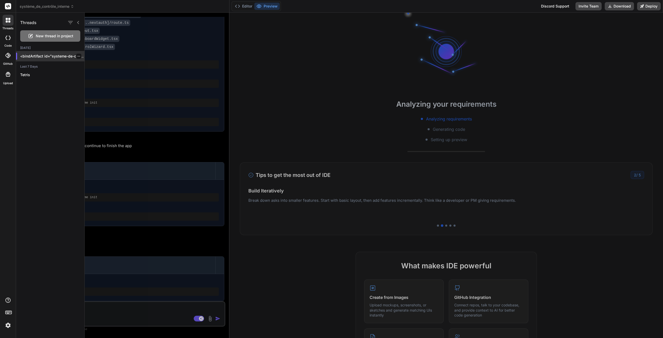
click at [48, 55] on p "<bindArtifact id="systeme-de-controle-in..." at bounding box center [52, 56] width 64 height 5
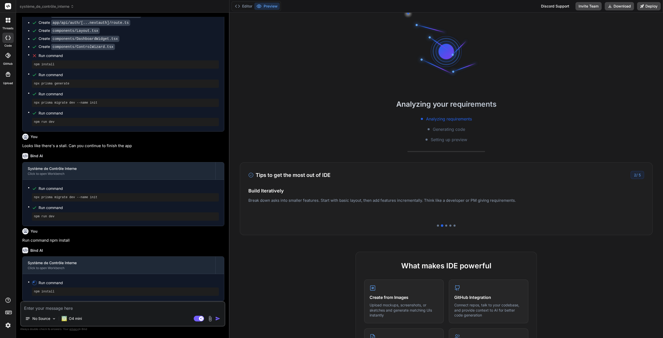
click at [7, 22] on icon at bounding box center [7, 21] width 2 height 2
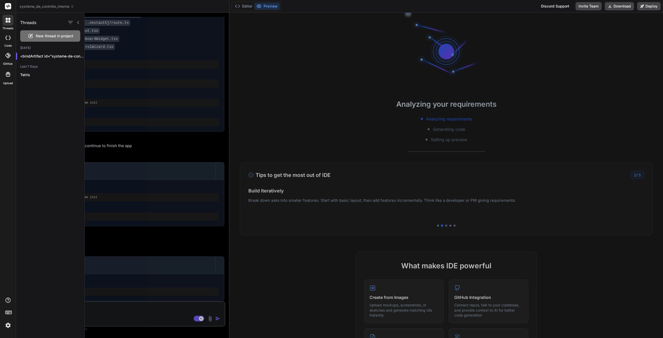
click at [9, 8] on rect at bounding box center [8, 6] width 6 height 6
click at [8, 6] on icon at bounding box center [8, 6] width 4 height 3
click at [10, 41] on div at bounding box center [7, 38] width 11 height 10
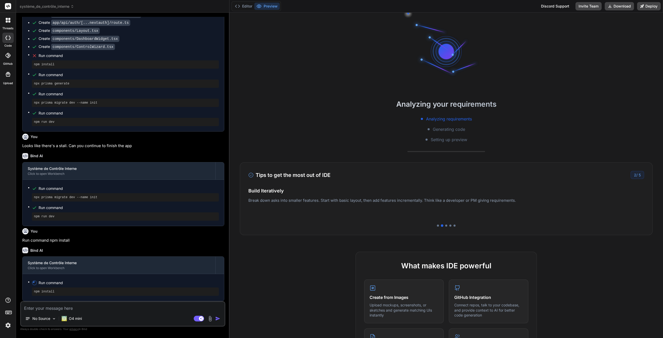
click at [10, 52] on div at bounding box center [7, 55] width 11 height 11
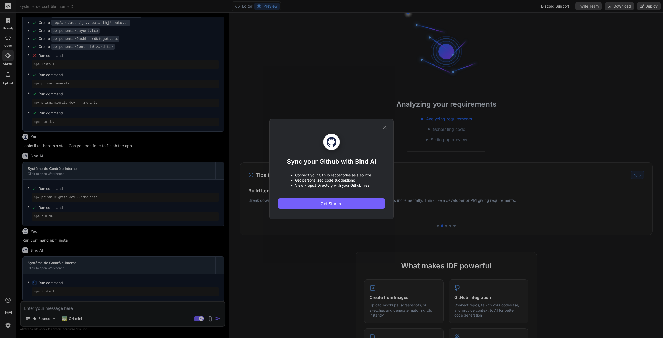
click at [387, 127] on icon at bounding box center [385, 128] width 6 height 6
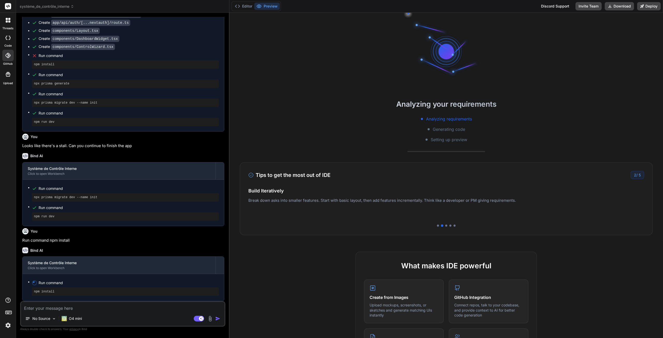
click at [10, 77] on icon at bounding box center [8, 74] width 6 height 6
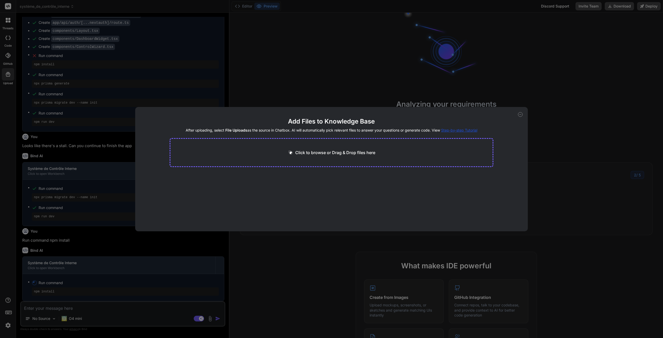
click at [452, 129] on span "Step-by-step Tutorial" at bounding box center [459, 130] width 36 height 4
click at [523, 112] on div "Add Files to Knowledge Base After uploading, select File Uploads as the source …" at bounding box center [331, 169] width 393 height 124
click at [522, 114] on icon at bounding box center [520, 114] width 5 height 5
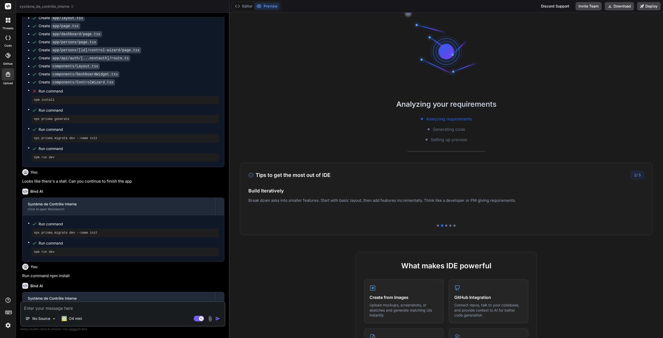
scroll to position [774, 0]
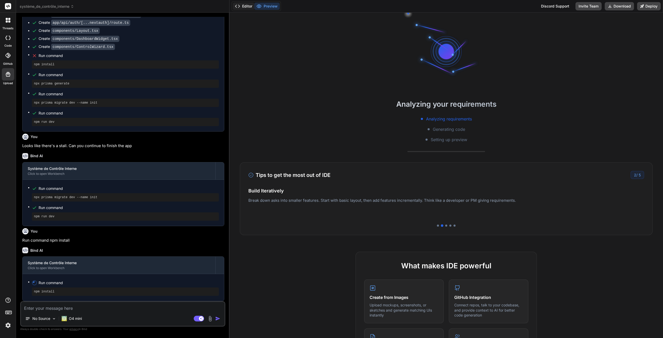
click at [246, 7] on button "Editor" at bounding box center [244, 6] width 22 height 7
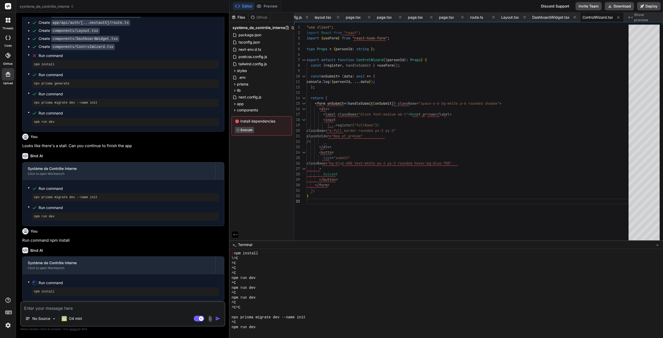
click at [6, 40] on icon at bounding box center [7, 38] width 5 height 4
type textarea "x"
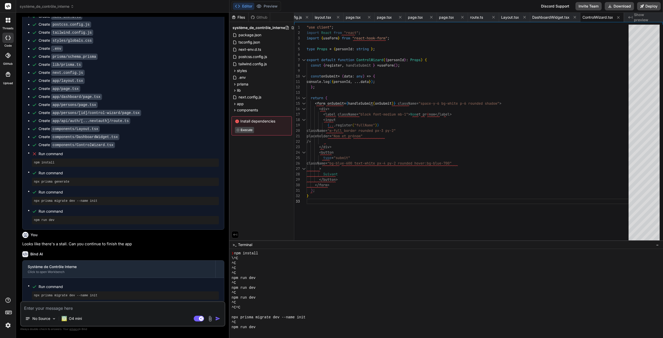
scroll to position [670, 0]
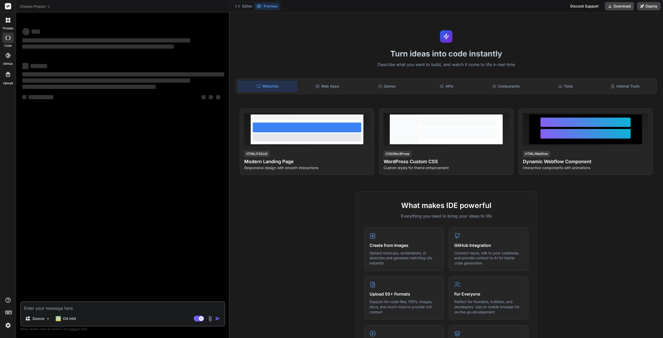
click at [38, 6] on span "Choose Project" at bounding box center [35, 6] width 31 height 5
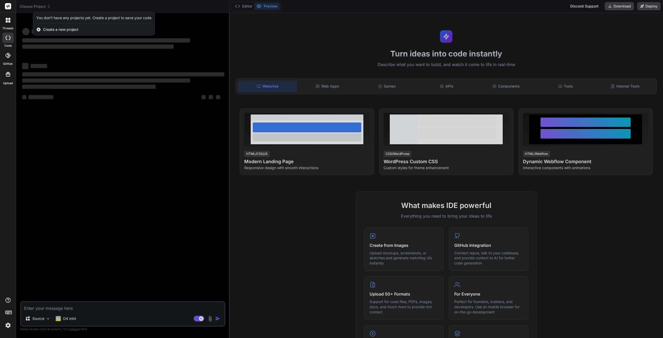
click at [92, 7] on div at bounding box center [331, 169] width 663 height 338
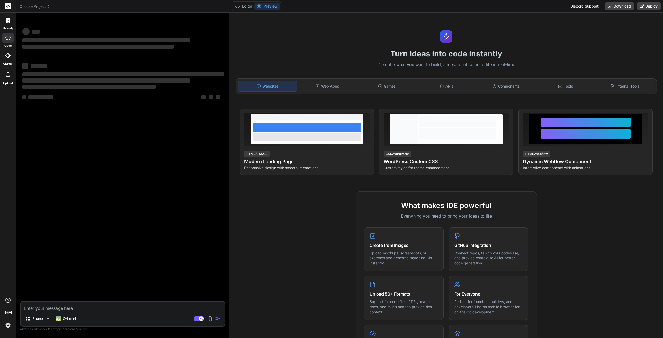
click at [9, 324] on img at bounding box center [8, 325] width 9 height 9
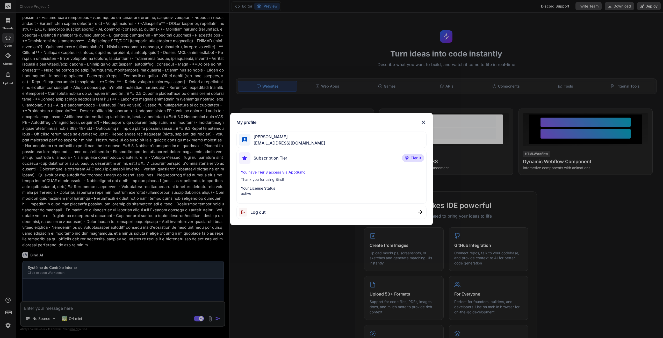
scroll to position [314, 0]
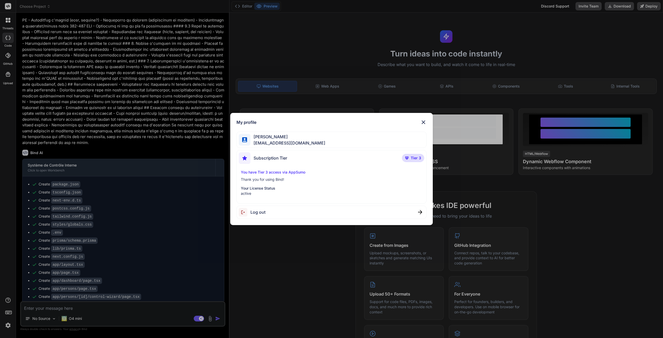
type textarea "x"
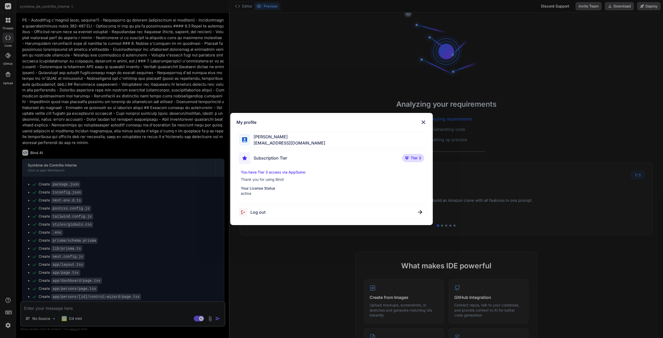
click at [424, 120] on img at bounding box center [424, 122] width 6 height 6
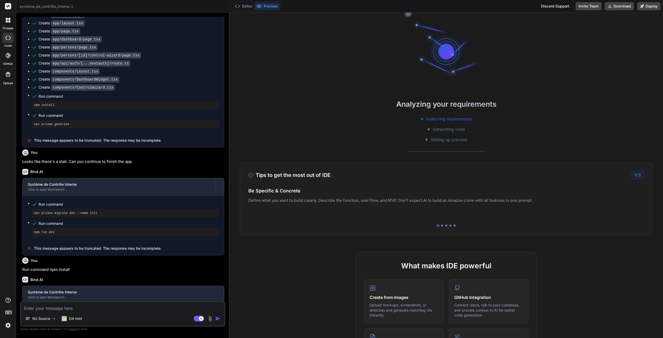
scroll to position [559, 0]
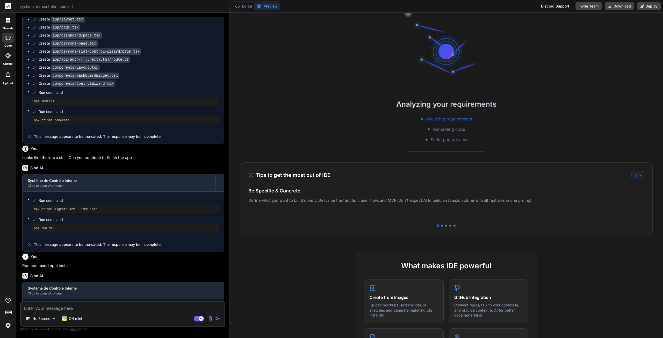
click at [61, 6] on span "système_de_contrôle_interne" at bounding box center [47, 6] width 54 height 5
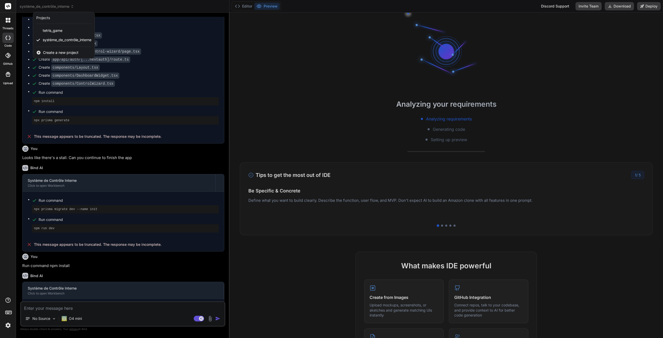
click at [63, 53] on span "Create a new project" at bounding box center [60, 52] width 35 height 5
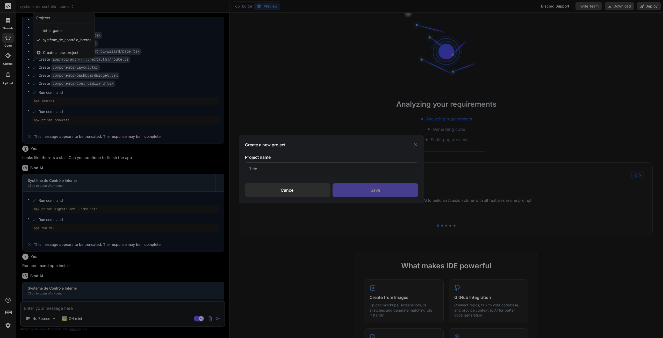
click at [275, 169] on input "text" at bounding box center [331, 168] width 173 height 13
type input "Curatelle"
click at [362, 185] on div "Save" at bounding box center [376, 189] width 86 height 13
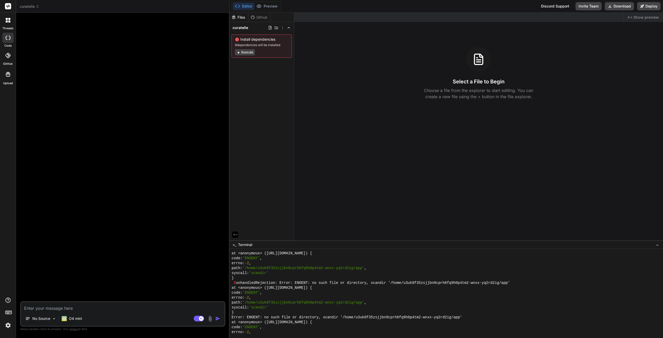
scroll to position [753, 0]
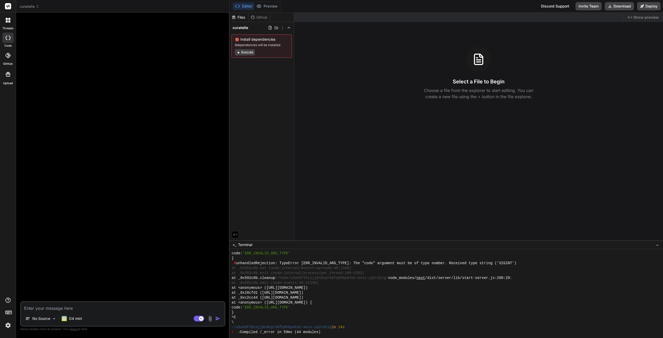
click at [239, 6] on polyline at bounding box center [239, 6] width 1 height 3
click at [29, 5] on span "curatelle" at bounding box center [30, 6] width 20 height 5
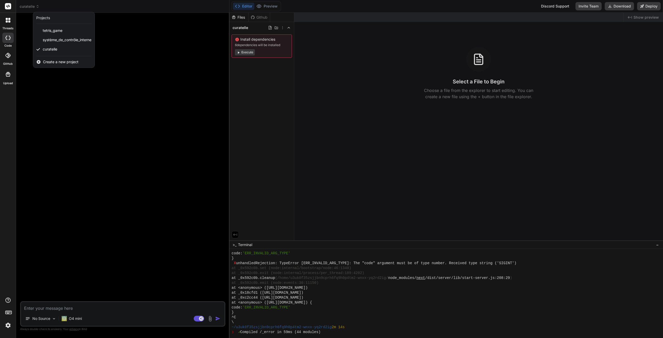
click at [244, 54] on div at bounding box center [331, 169] width 663 height 338
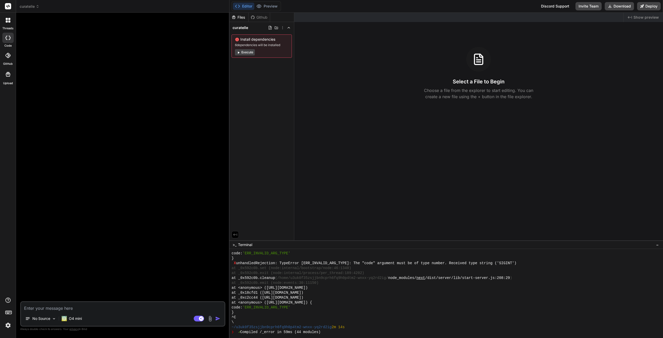
click at [248, 51] on button "Execute" at bounding box center [245, 52] width 20 height 6
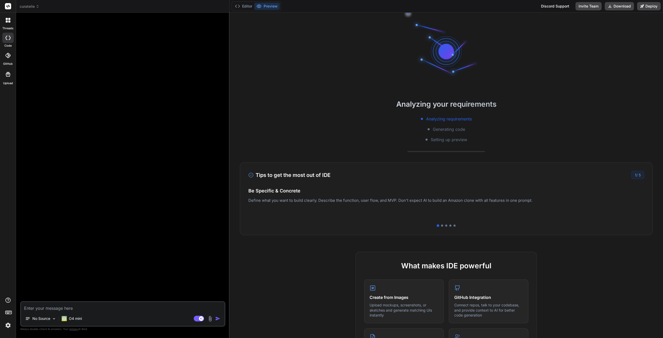
scroll to position [753, 0]
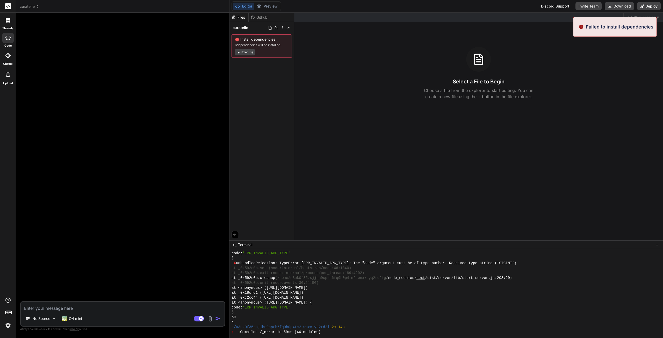
click at [245, 52] on button "Execute" at bounding box center [245, 52] width 20 height 6
click at [246, 48] on button "Execute" at bounding box center [245, 48] width 20 height 6
type textarea "x"
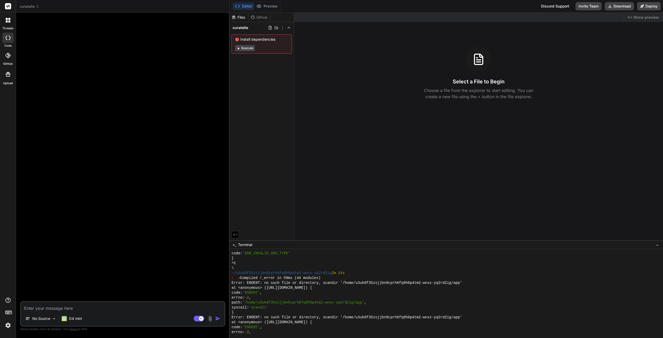
scroll to position [701, 0]
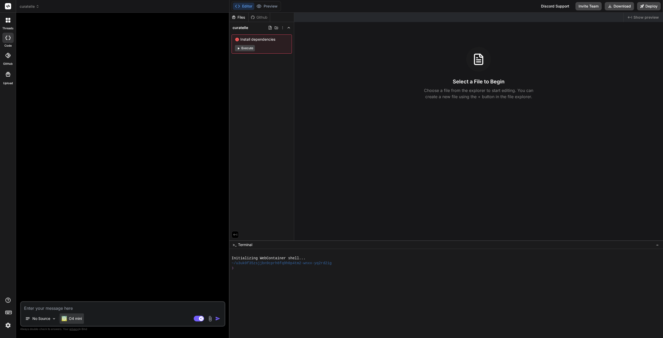
click at [76, 318] on p "O4 mini" at bounding box center [75, 318] width 13 height 5
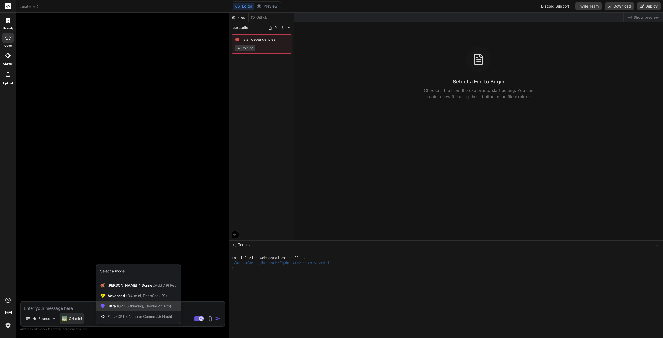
click at [112, 307] on span "Ultra (GPT-5 thinking, Gemini 2.5 Pro)" at bounding box center [140, 306] width 64 height 5
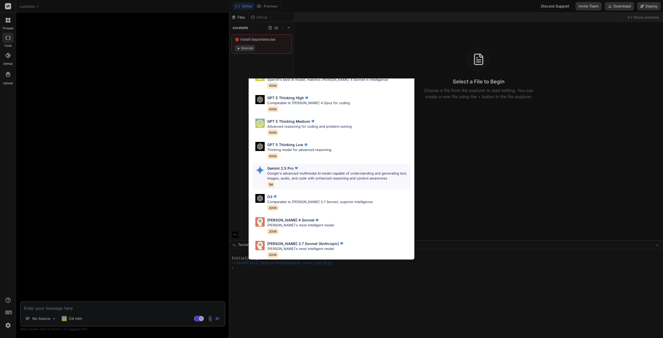
scroll to position [32, 0]
click at [290, 173] on p "Google's advanced multimodal AI model capable of understanding and generating t…" at bounding box center [338, 176] width 143 height 10
type textarea "x"
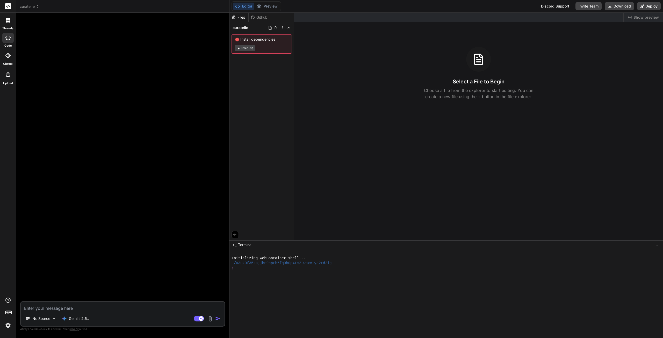
click at [66, 309] on textarea at bounding box center [123, 306] width 204 height 9
paste textarea "Loremip do Sitametc Adipisc (ELI) sedd Eiusmod te Incididun - Utlaboreetdolo ma…"
type textarea "Loremip do Sitametc Adipisc (ELI) sedd Eiusmod te Incididun - Utlaboreetdolo ma…"
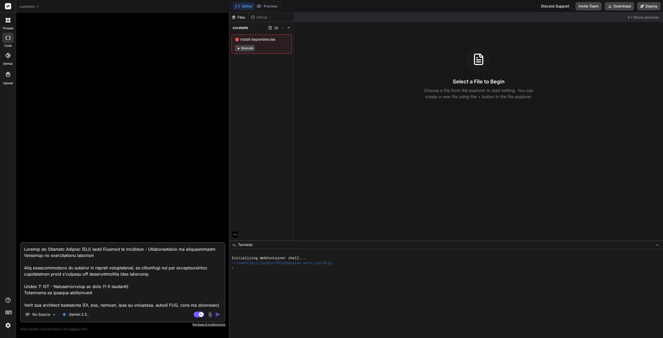
scroll to position [311, 0]
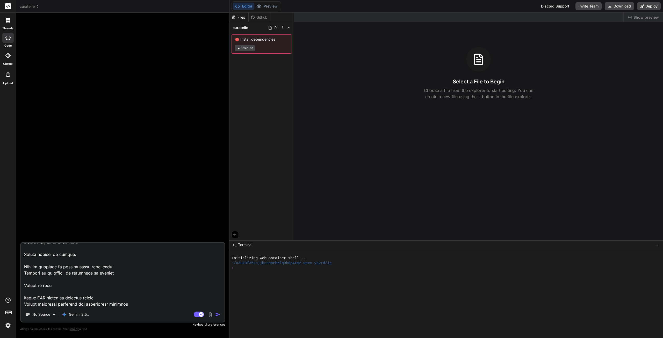
type textarea "x"
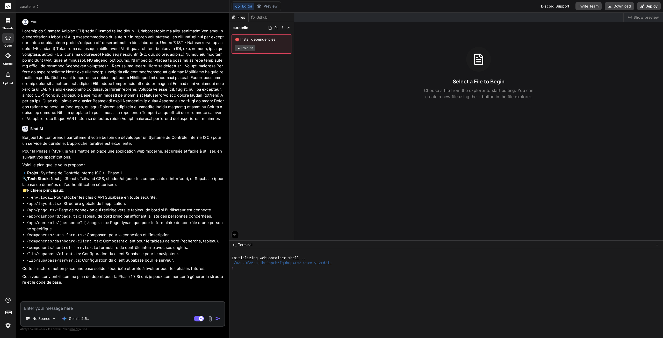
click at [245, 48] on button "Execute" at bounding box center [245, 48] width 20 height 6
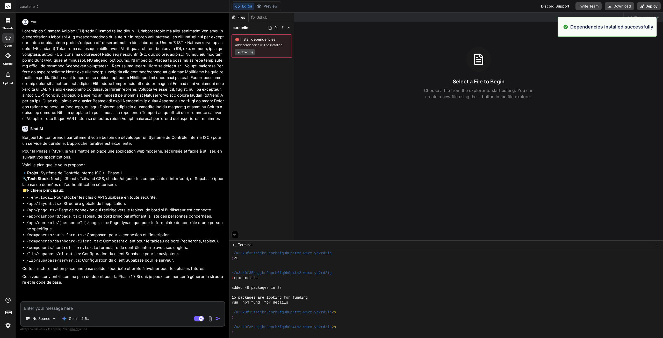
scroll to position [10, 0]
click at [245, 52] on button "Execute" at bounding box center [245, 52] width 20 height 6
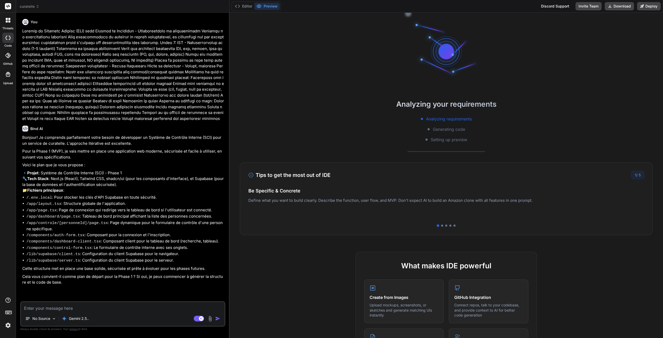
scroll to position [69, 0]
type textarea "x"
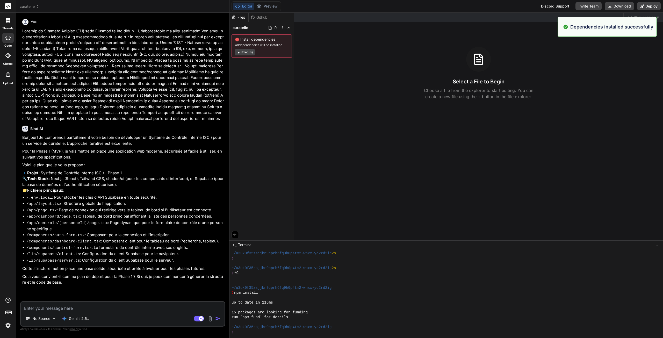
scroll to position [84, 0]
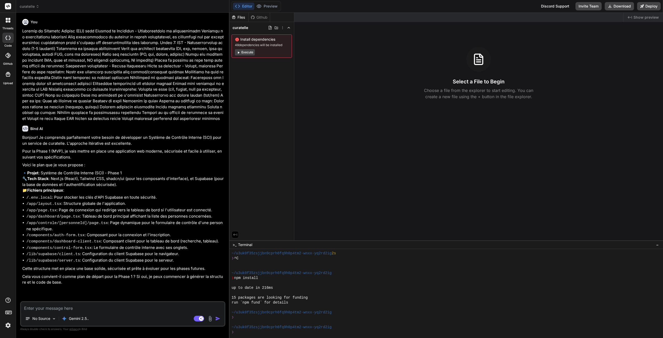
click at [43, 308] on textarea at bounding box center [123, 306] width 204 height 9
type textarea "o"
type textarea "x"
type textarea "ou"
type textarea "x"
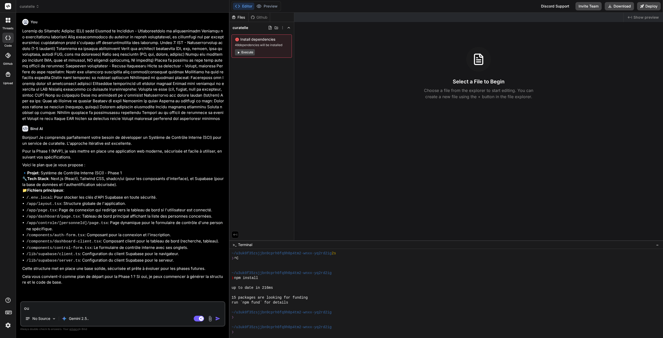
type textarea "oui"
type textarea "x"
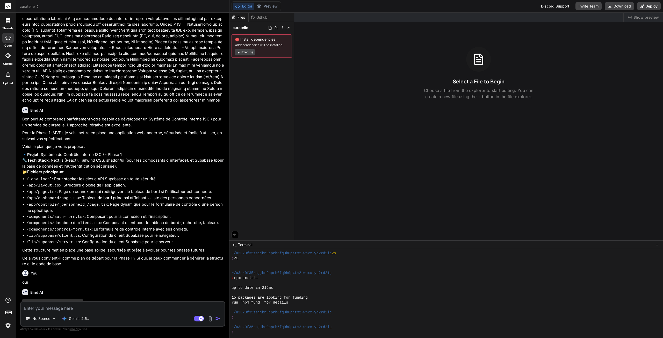
scroll to position [34, 0]
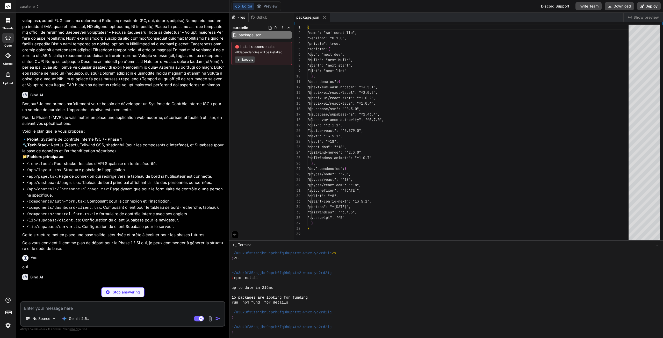
type textarea "x"
type textarea "/** @type {import('next').NextConfig} */ const nextConfig = {}; export default …"
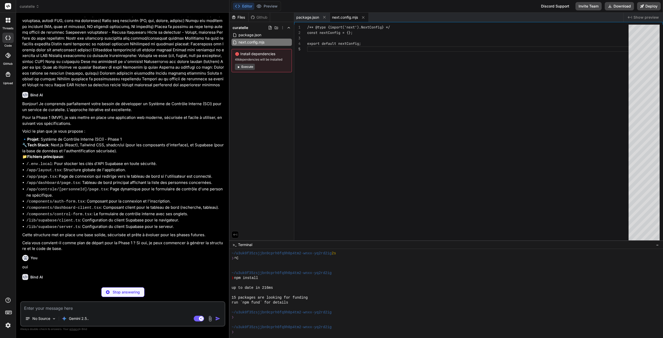
type textarea "x"
type textarea "module.exports = { plugins: { tailwindcss: {}, autoprefixer: {}, }, }"
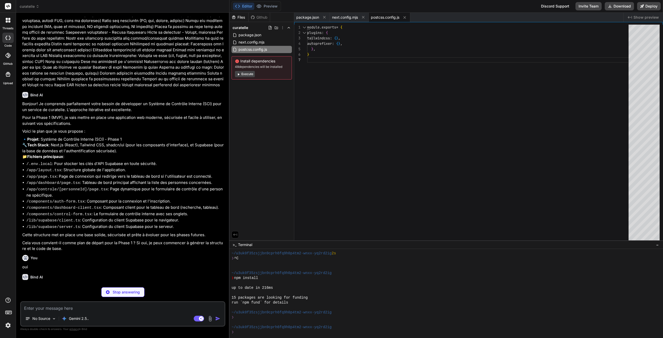
type textarea "x"
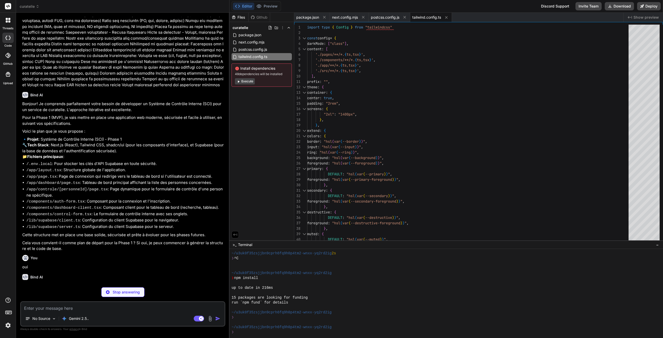
type textarea "x"
type textarea ""paths": { "@/*": ["./*"] } }, "include": ["next-env.d.ts", "**/*.ts", "**/*.ts…"
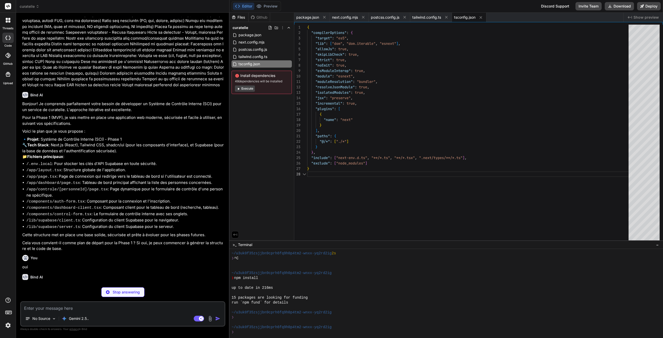
type textarea "x"
type textarea "{ "compilerOptions": { "paths": { "@/*": ["./*"] } } }"
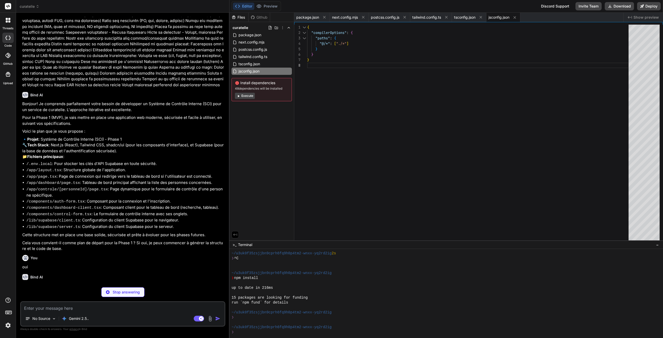
type textarea "x"
type textarea "NEXT_PUBLIC_SUPABASE_URL=VOTRE_URL_SUPABASE NEXT_PUBLIC_SUPABASE_ANON_KEY=VOTRE…"
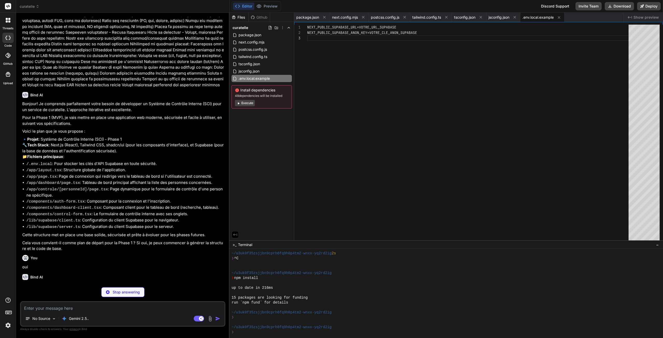
type textarea "x"
type textarea ".vercel # typescript *.tsbuildinfo next-env.d.ts"
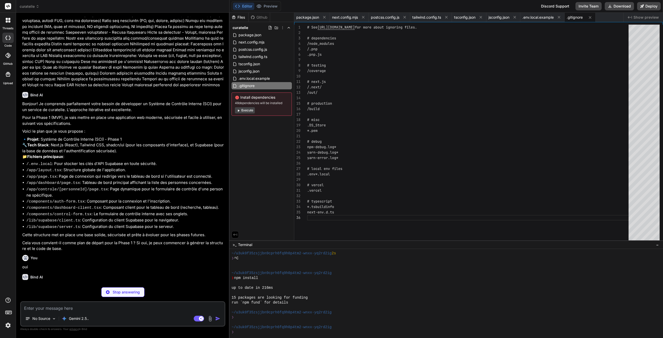
type textarea "x"
type textarea "@apply border-border; } body { @apply bg-background text-foreground; } }"
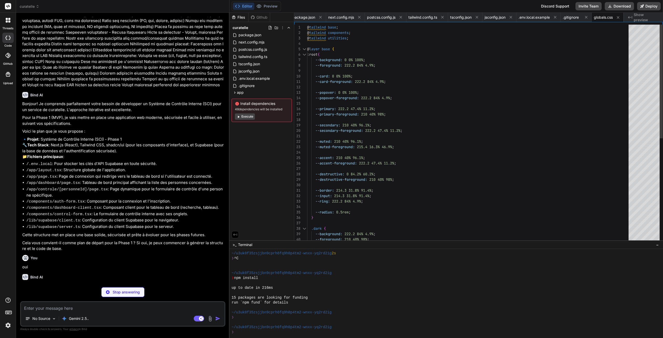
type textarea "x"
type textarea "import { type ClassValue, clsx } from "clsx" import { twMerge } from "tailwind-…"
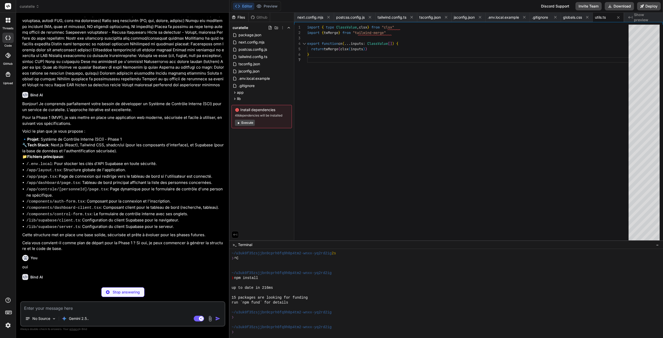
type textarea "x"
type textarea "import { createBrowserClient } from '@supabase/ssr' export function createClien…"
type textarea "x"
type textarea "} }, }, } ) }"
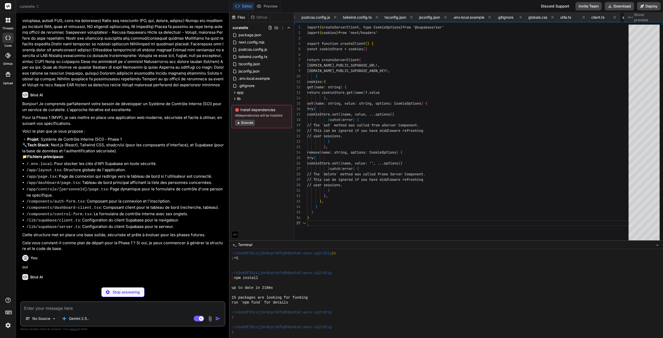
scroll to position [0, 101]
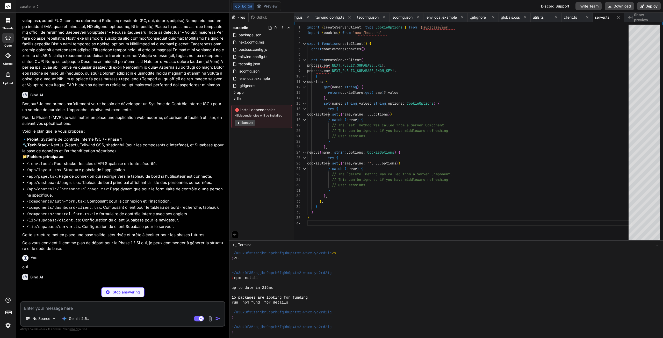
type textarea "x"
type textarea "return response } export const config = { matcher: ['/', '/dashboard', '/contro…"
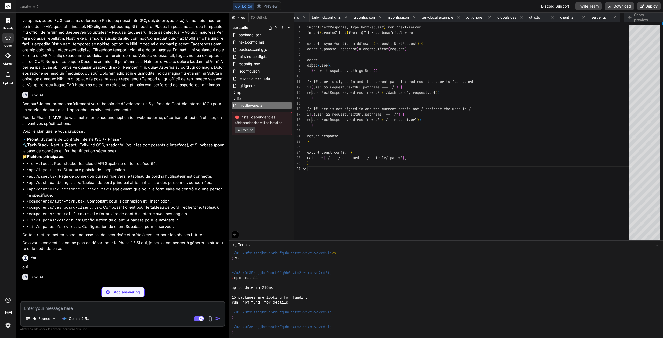
scroll to position [0, 138]
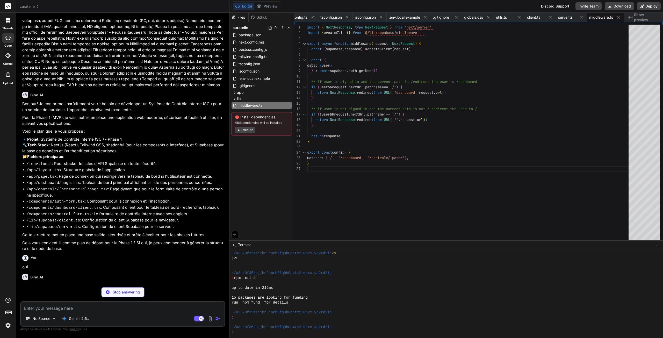
type textarea "x"
type textarea "}"
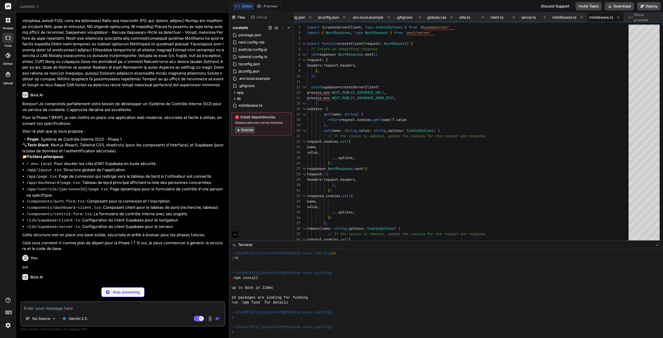
type textarea "x"
type textarea "{children} </div> </body> </html> ); }"
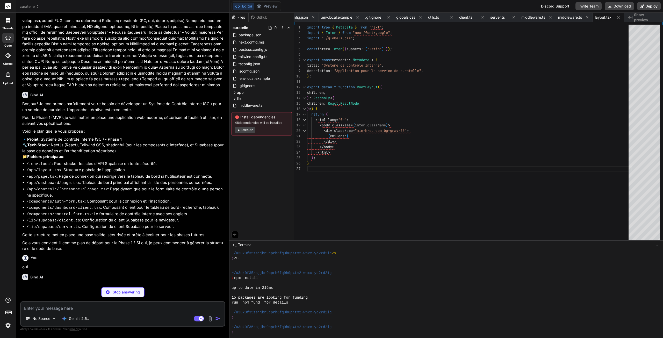
type textarea "x"
type textarea "<div className="mt-8 sm:mx-auto sm:w-full sm:max-w-md"> <div className="bg-whit…"
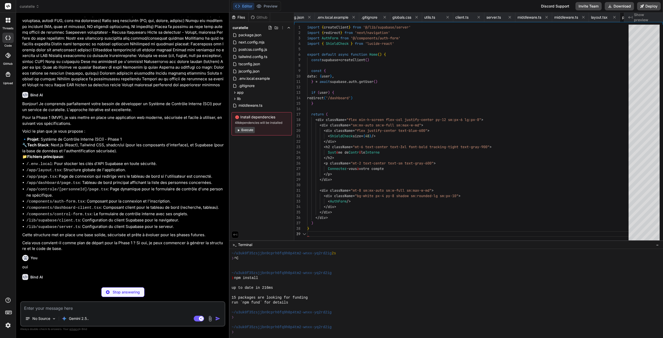
scroll to position [0, 237]
type textarea "x"
type textarea "<DashboardClient personnes={personnes || []} /> </div> </main> </div> ) }"
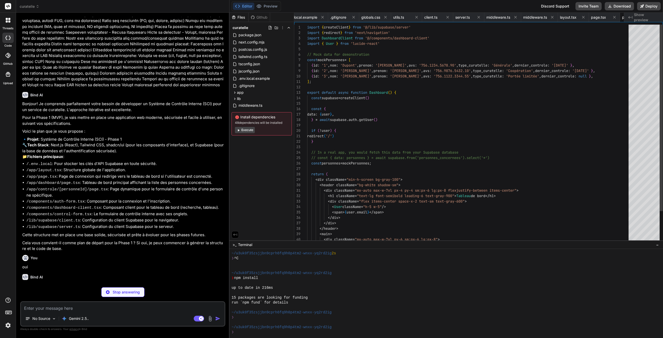
scroll to position [0, 268]
type textarea "x"
type textarea "<main> <div className="mx-auto max-w-7xl py-6 sm:px-6 lg:px-8"> <ControlForm pe…"
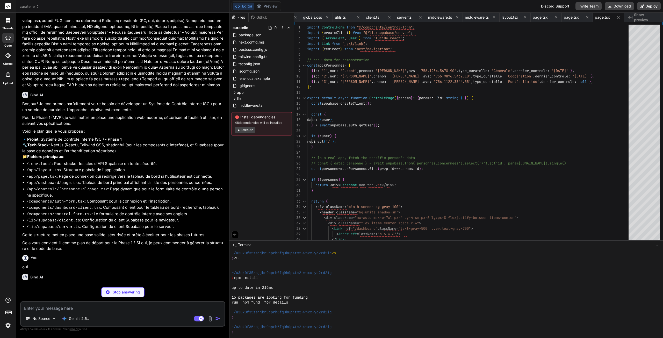
type textarea "x"
type textarea "{isSignUp ? 'Déjà un compte? Se connecter' : "Pas de compte? S'inscrire"} </a> …"
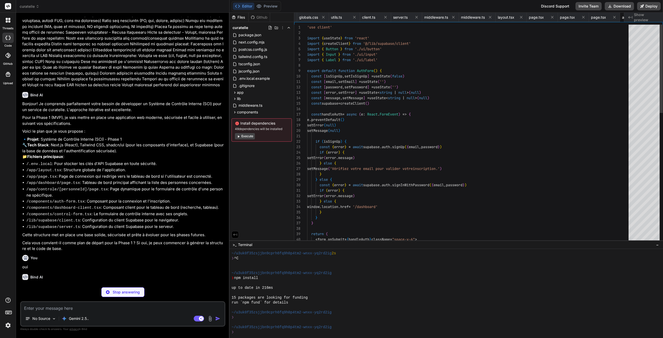
scroll to position [0, 335]
type textarea "x"
type textarea "</div> </div> ) }"
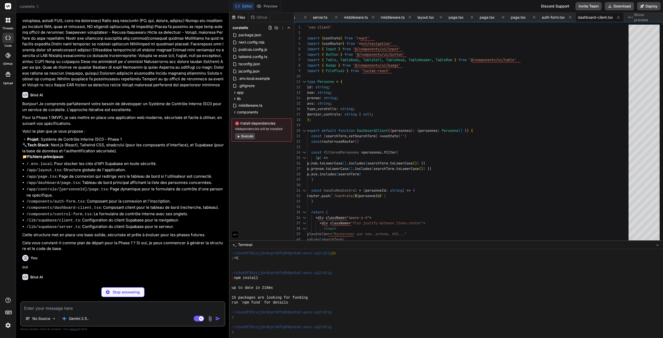
type textarea "x"
type textarea "</Button> <Button onClick={handleExport}> <FileDown className="mr-2 h-4 w-4" />…"
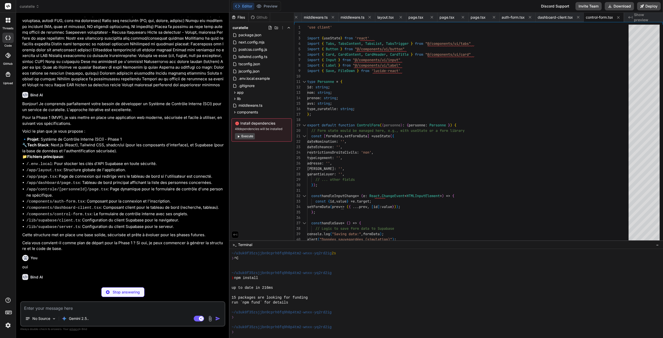
type textarea "x"
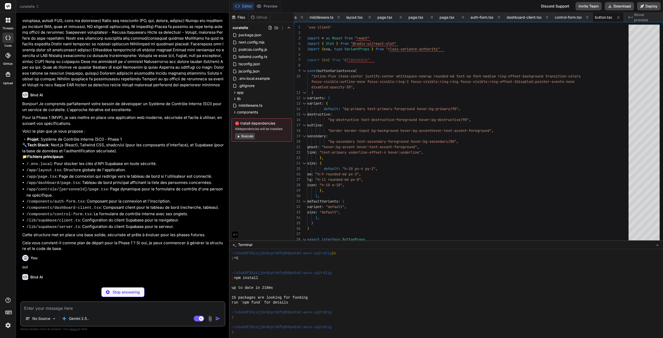
type textarea "x"
type textarea "function Badge({ className, variant, ...props }: BadgeProps) { return ( <div cl…"
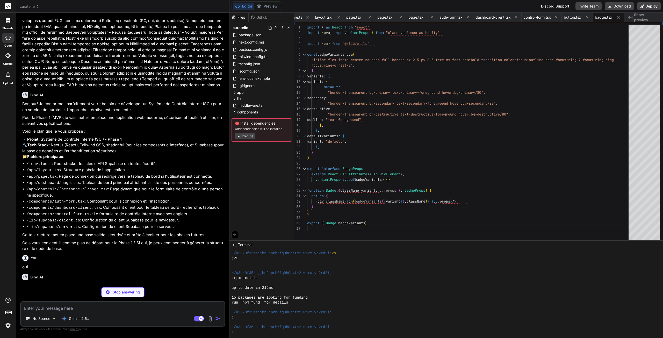
type textarea "x"
type textarea "<div ref={ref} className={cn("flex items-center p-6 pt-0", className)} {...prop…"
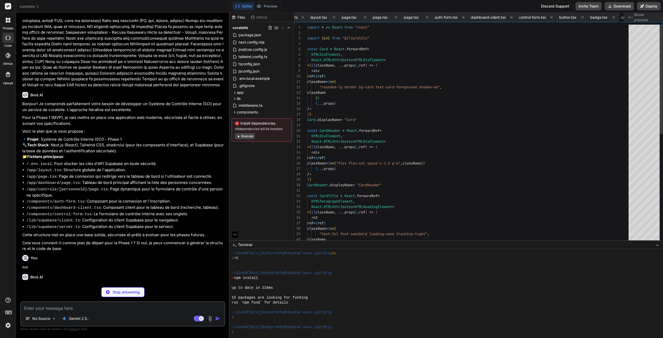
scroll to position [0, 517]
type textarea "x"
type textarea "/> ) } ) Input.displayName = "Input" export { Input }"
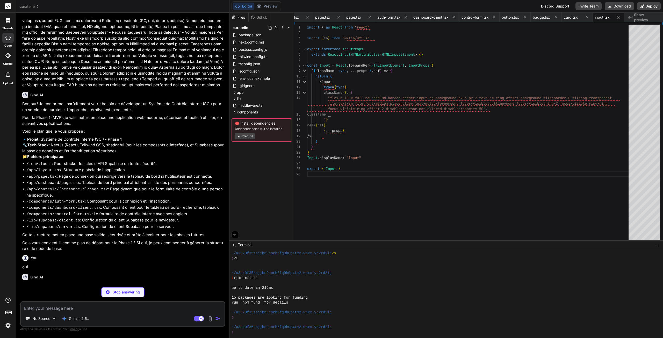
type textarea "x"
type textarea "{...props} /> )) Label.displayName = LabelPrimitive.Root.displayName export { L…"
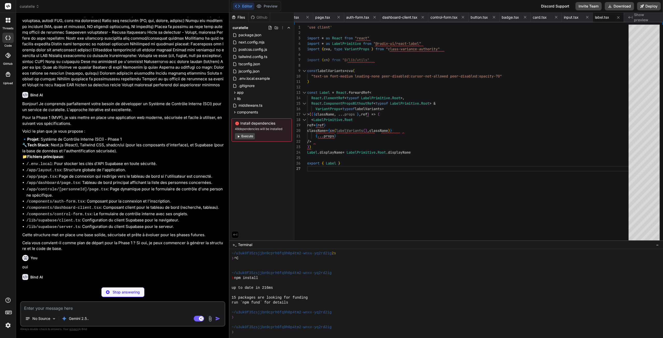
type textarea "x"
type textarea ")} {...props} /> )) TabsContent.displayName = TabsPrimitive.Content.displayName…"
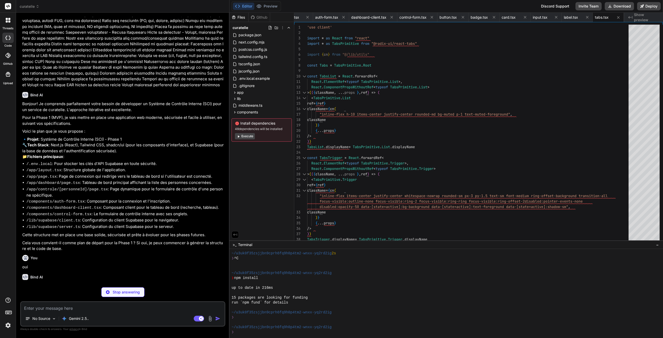
type textarea "x"
type textarea "TableBody, TableFooter, TableHead, TableRow, TableCell, TableCaption, }"
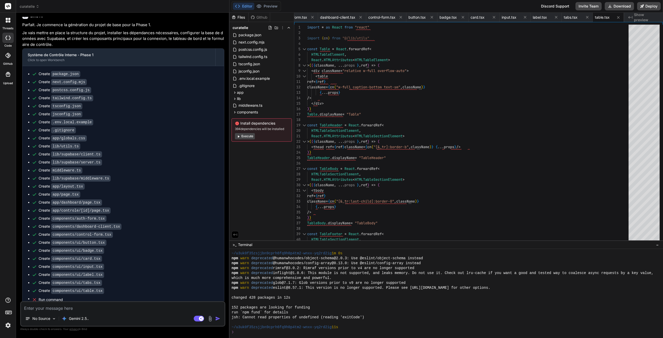
scroll to position [334, 0]
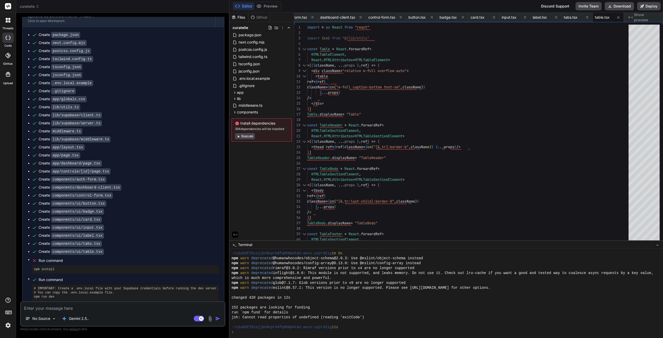
click at [249, 136] on button "Execute" at bounding box center [245, 136] width 20 height 6
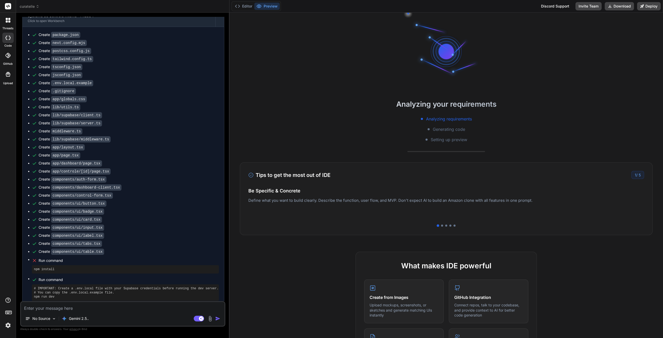
scroll to position [428, 0]
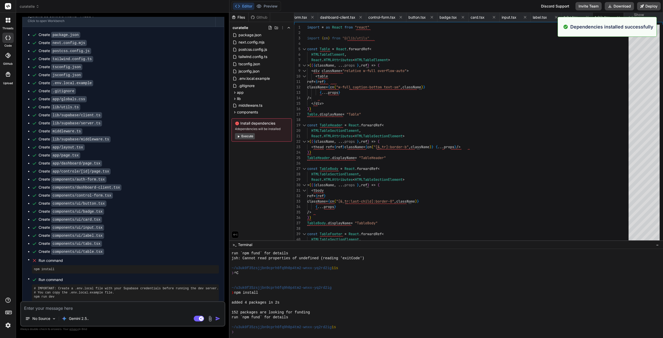
type textarea "x"
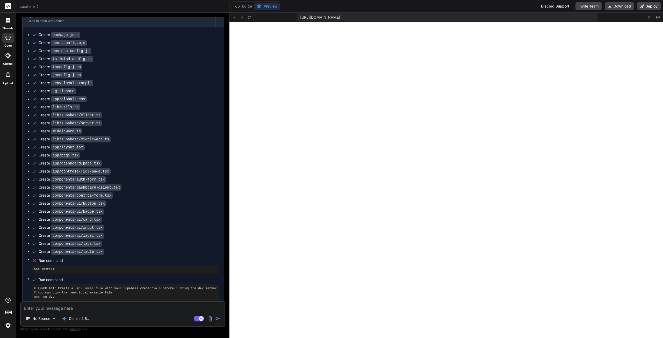
scroll to position [610, 0]
